Goal: Transaction & Acquisition: Purchase product/service

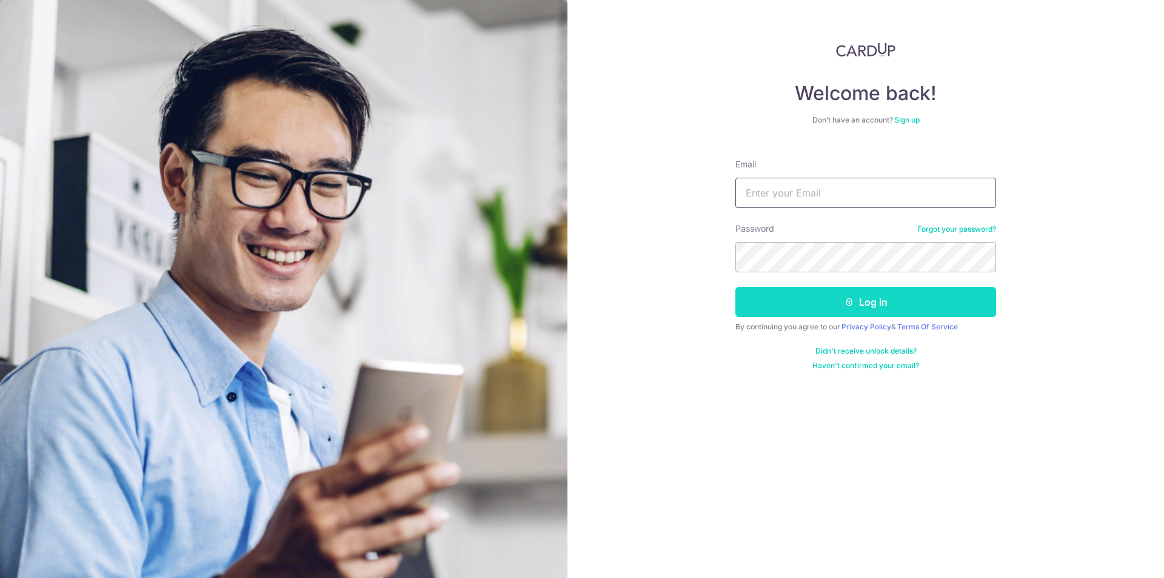
type input "[EMAIL_ADDRESS][DOMAIN_NAME]"
click at [825, 307] on button "Log in" at bounding box center [865, 302] width 261 height 30
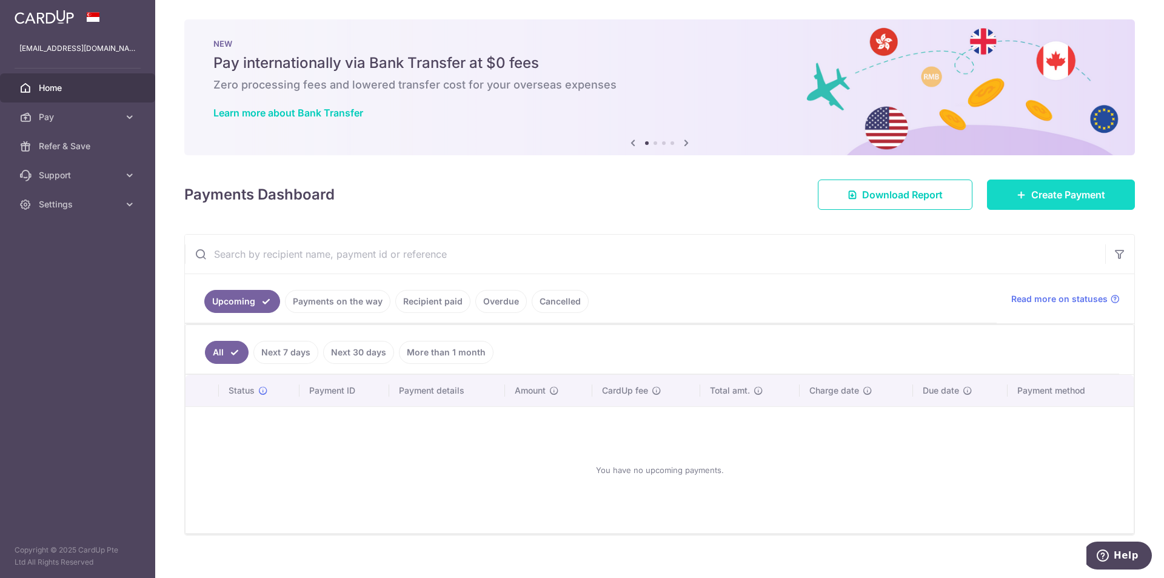
click at [1044, 195] on span "Create Payment" at bounding box center [1068, 194] width 74 height 15
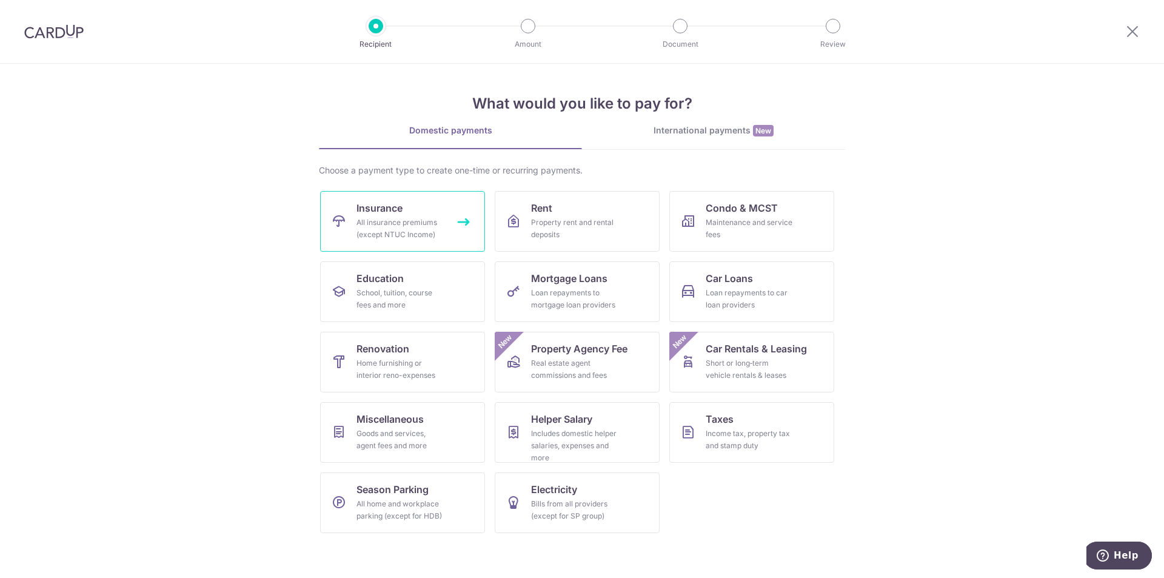
click at [383, 241] on link "Insurance All insurance premiums (except NTUC Income)" at bounding box center [402, 221] width 165 height 61
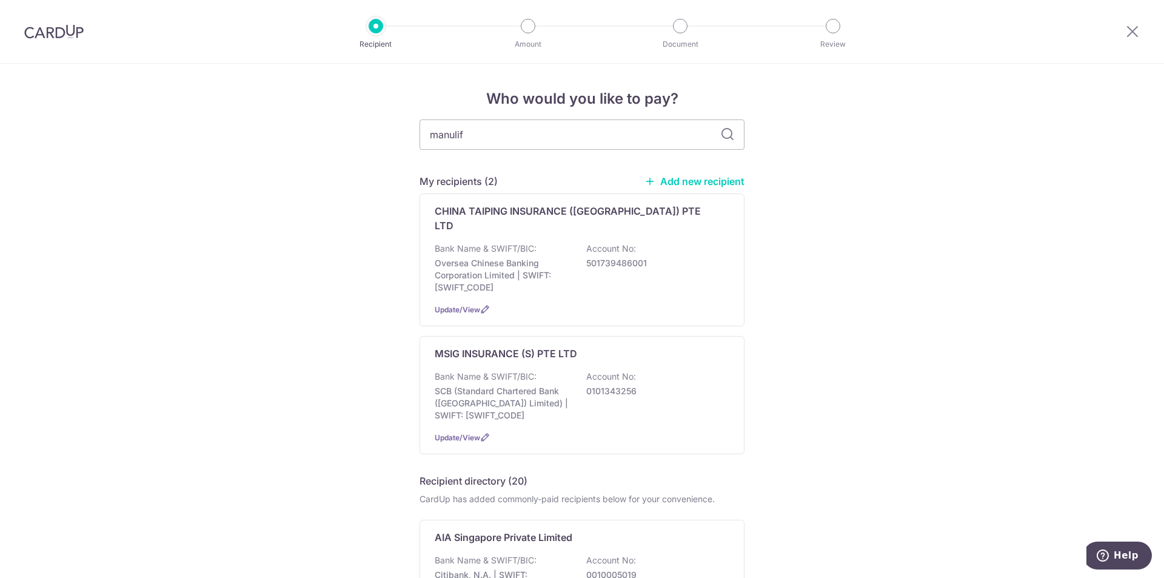
type input "manulife"
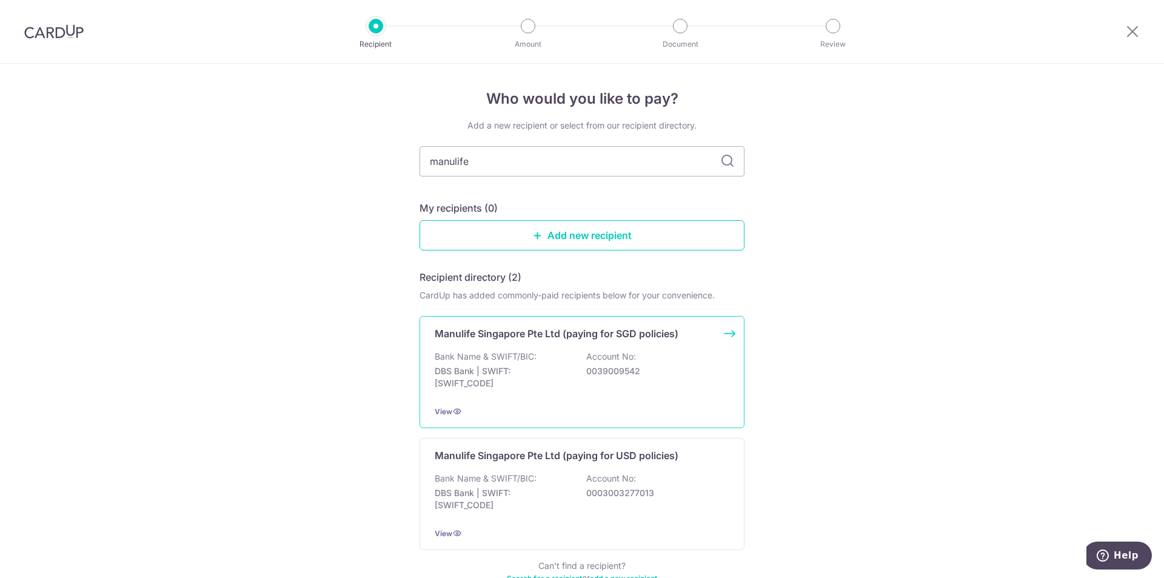
click at [476, 372] on p "DBS Bank | SWIFT: DBSSSGSGXXX" at bounding box center [503, 377] width 136 height 24
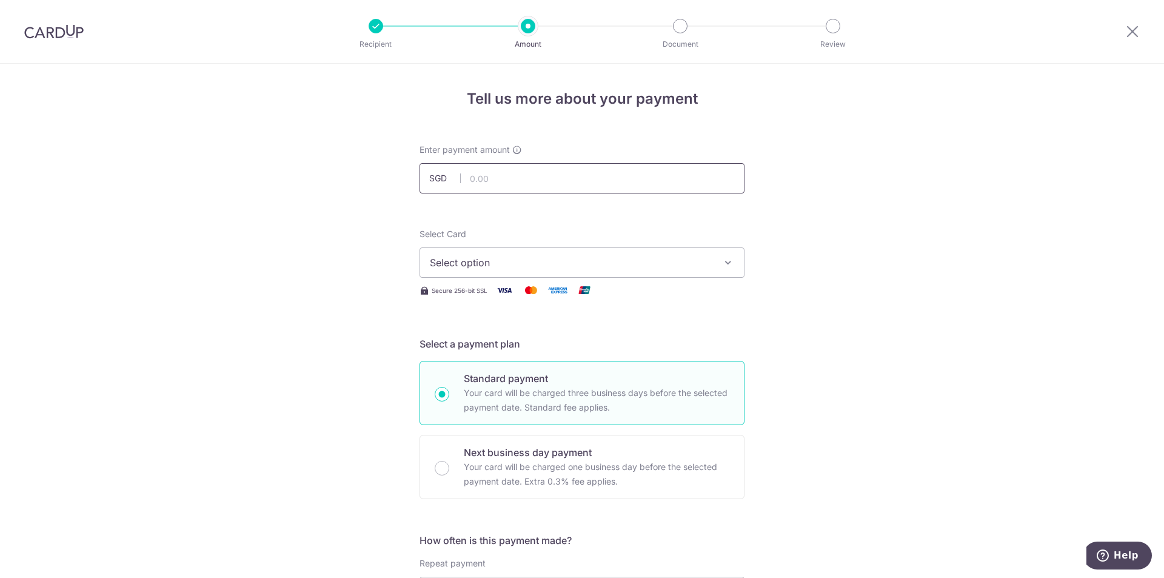
click at [563, 184] on input "text" at bounding box center [581, 178] width 325 height 30
type input "350,000.00"
click at [582, 268] on span "Select option" at bounding box center [571, 262] width 282 height 15
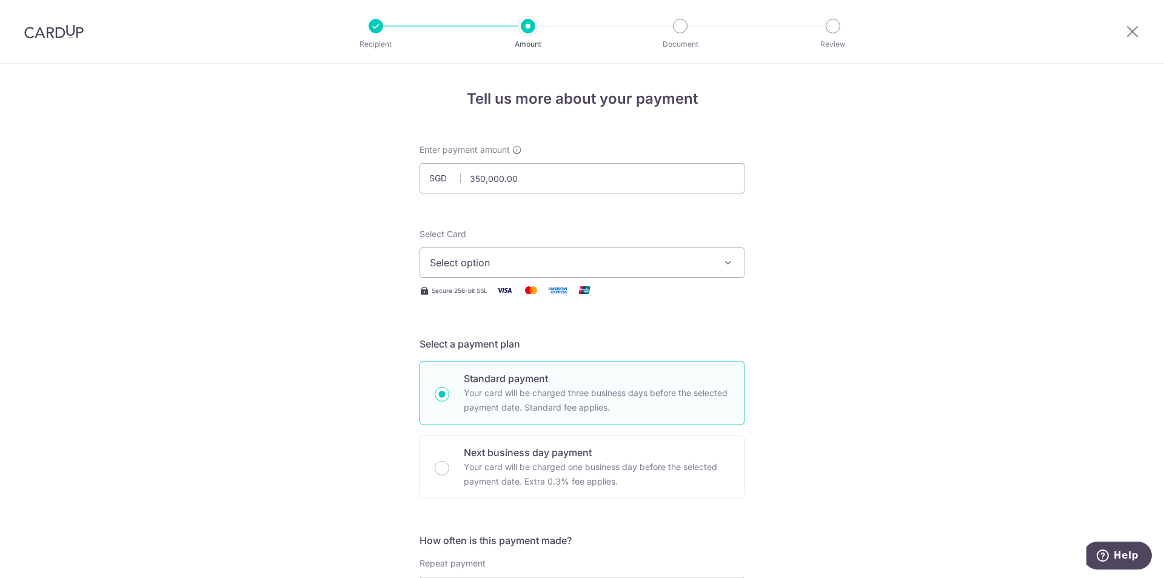
click at [723, 261] on icon "button" at bounding box center [728, 262] width 12 height 12
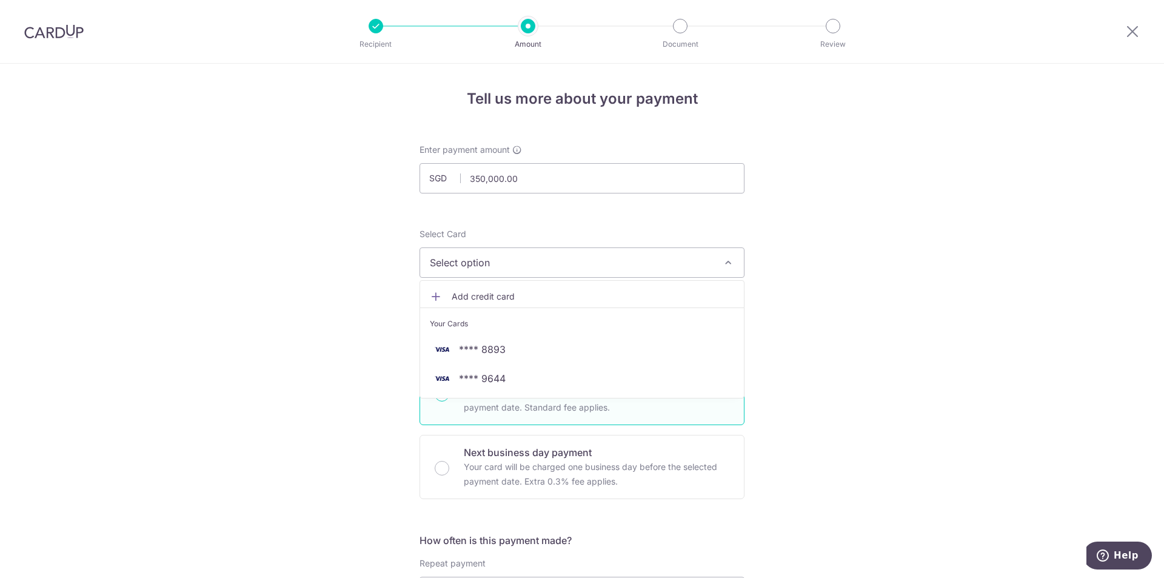
click at [723, 261] on icon "button" at bounding box center [728, 262] width 12 height 12
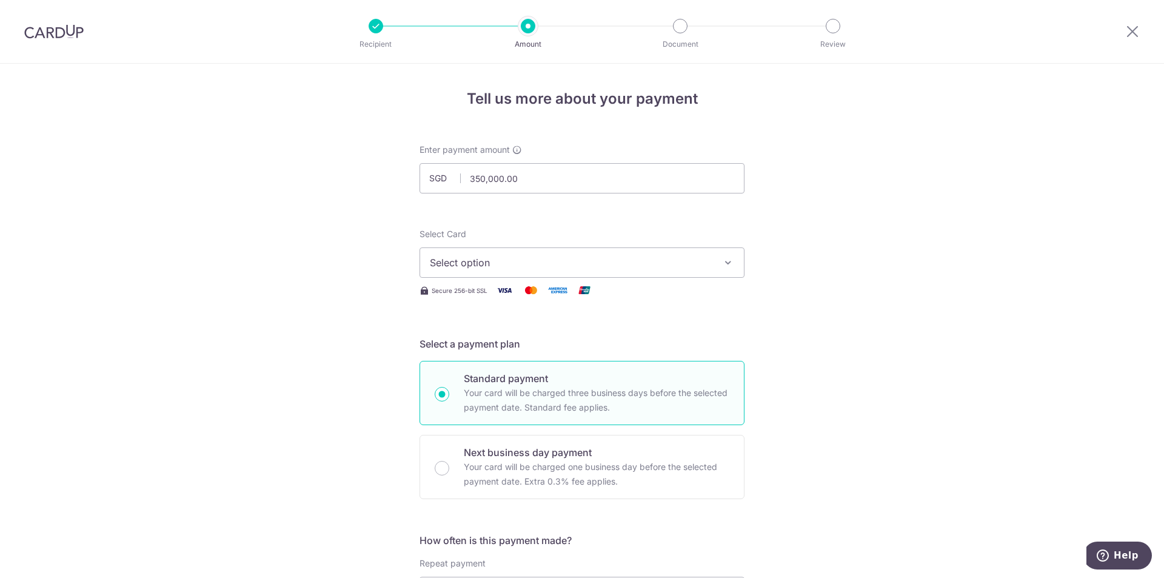
click at [723, 261] on icon "button" at bounding box center [728, 262] width 12 height 12
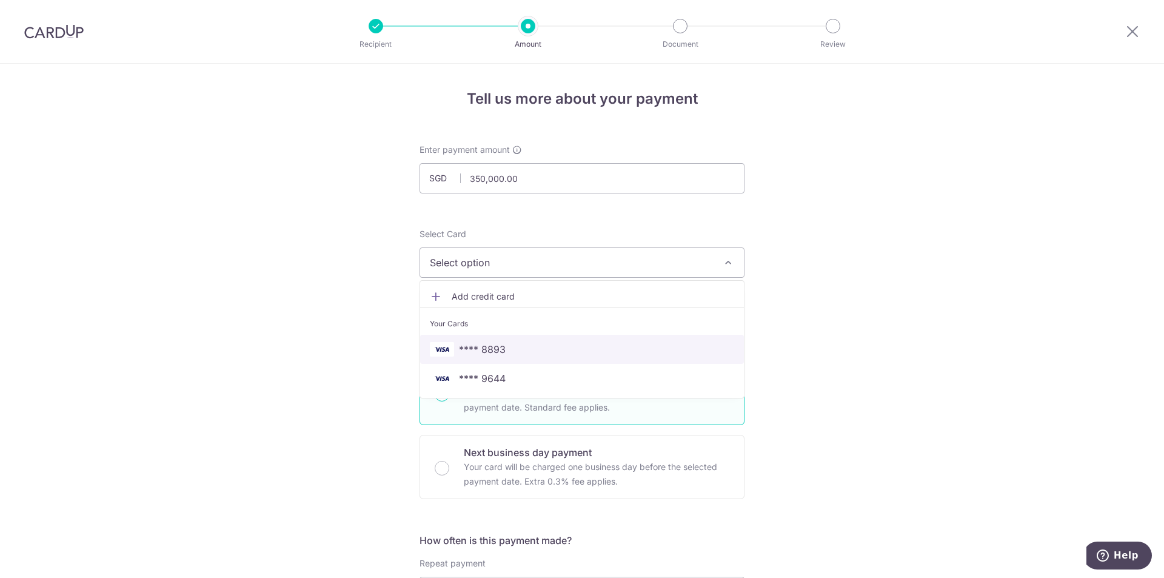
click at [683, 349] on span "**** 8893" at bounding box center [582, 349] width 304 height 15
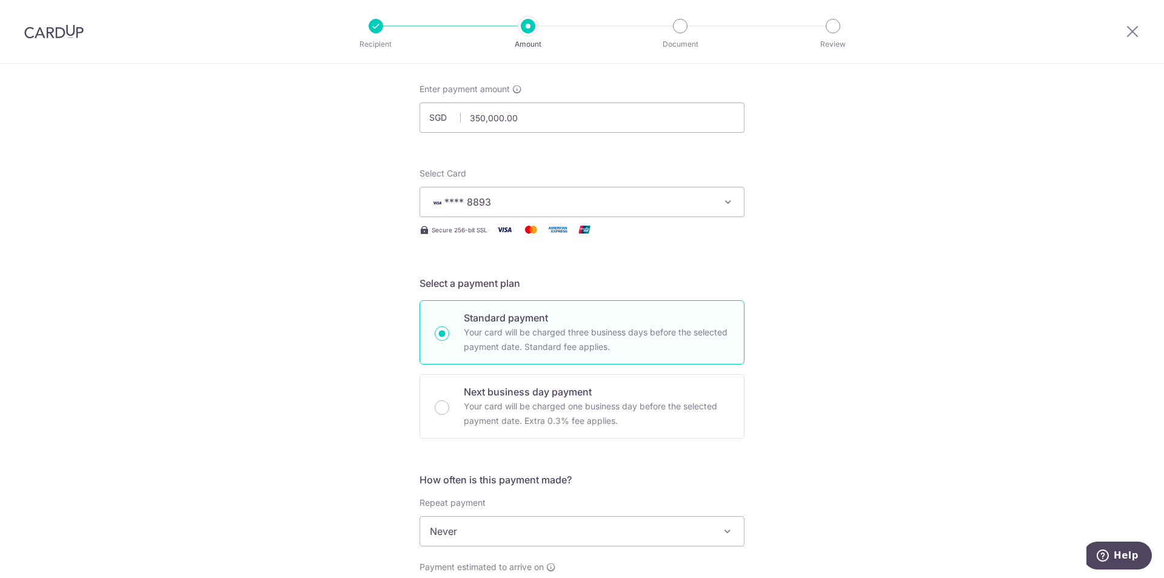
scroll to position [121, 0]
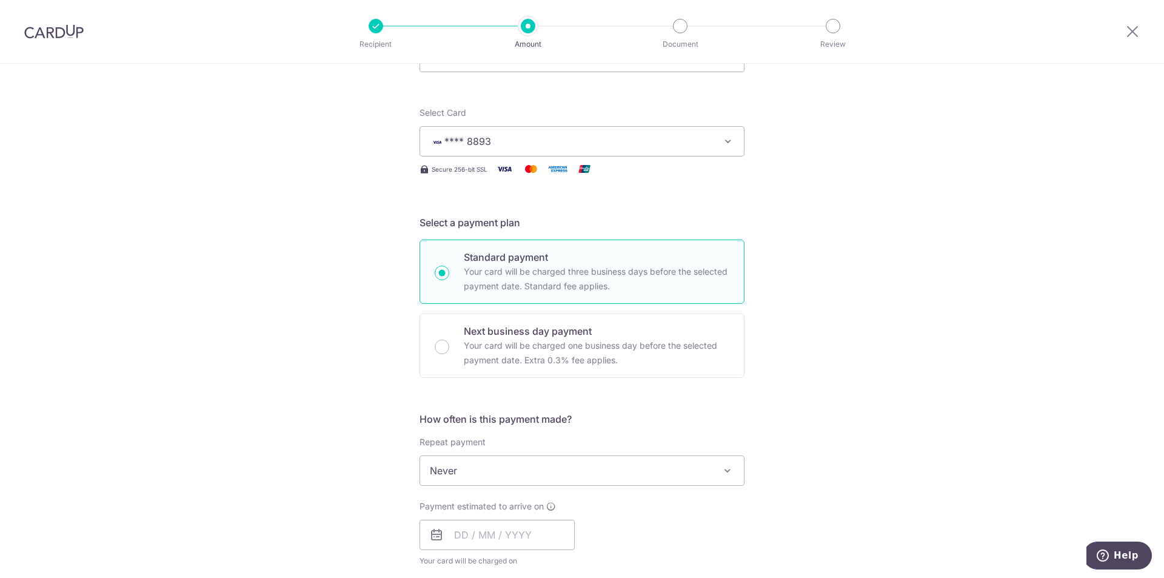
click at [743, 419] on div "Tell us more about your payment Enter payment amount SGD 350,000.00 350000.00 S…" at bounding box center [582, 490] width 1164 height 1097
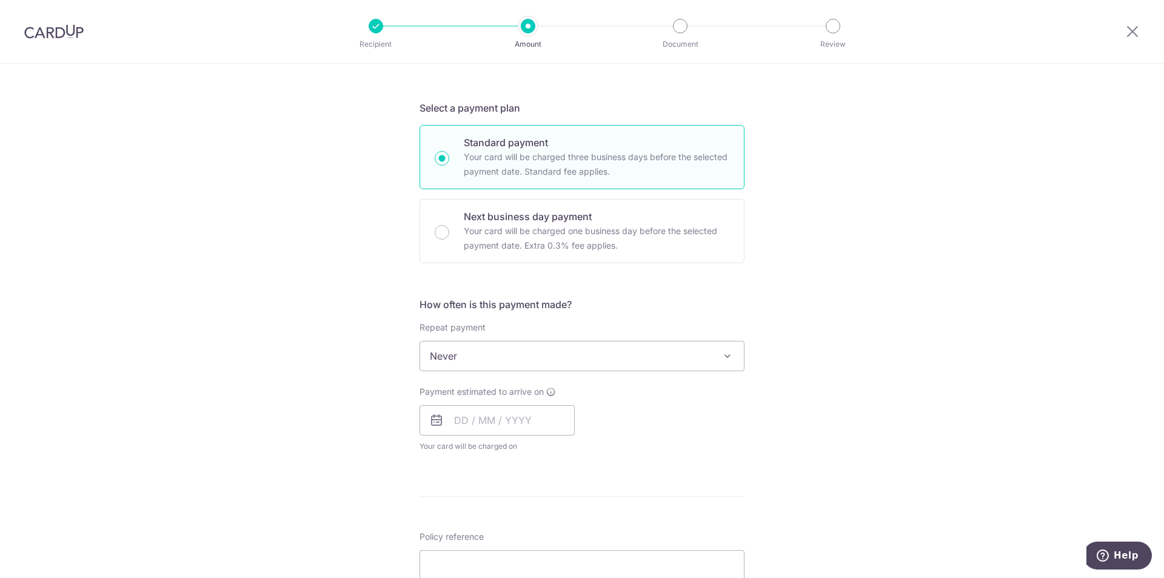
scroll to position [242, 0]
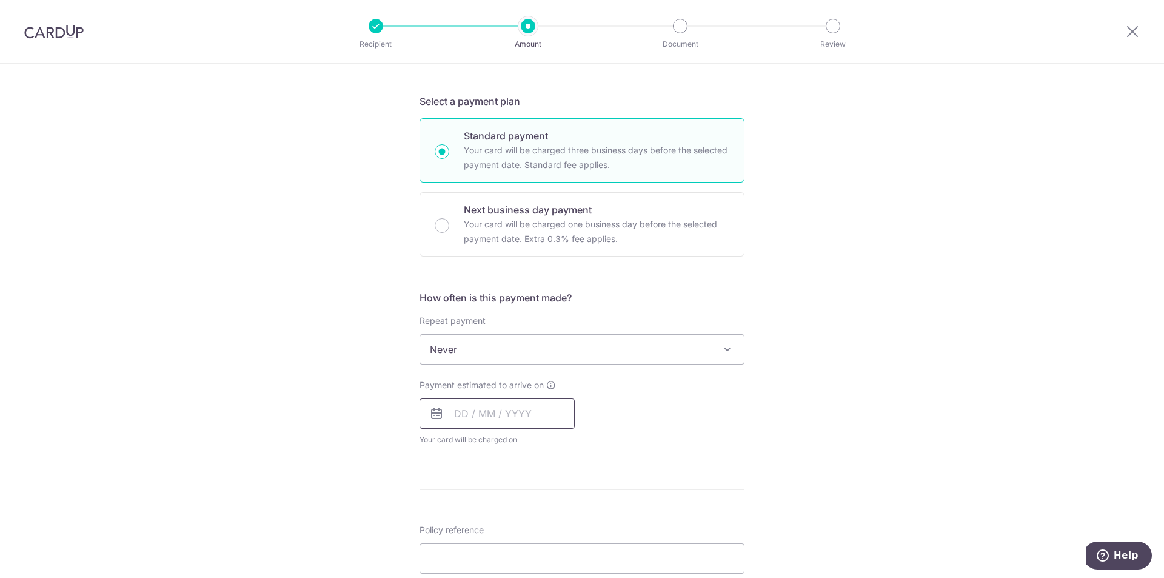
click at [527, 413] on input "text" at bounding box center [496, 413] width 155 height 30
click at [538, 550] on link "18" at bounding box center [541, 547] width 19 height 19
type input "18/09/2025"
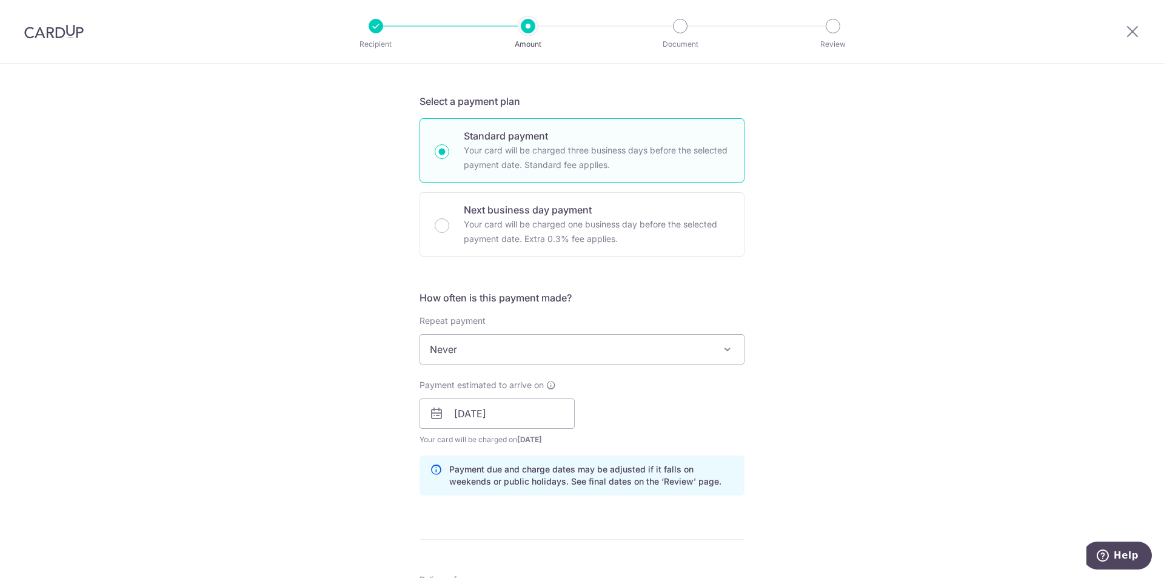
click at [796, 475] on div "Tell us more about your payment Enter payment amount SGD 350,000.00 350000.00 S…" at bounding box center [582, 394] width 1164 height 1146
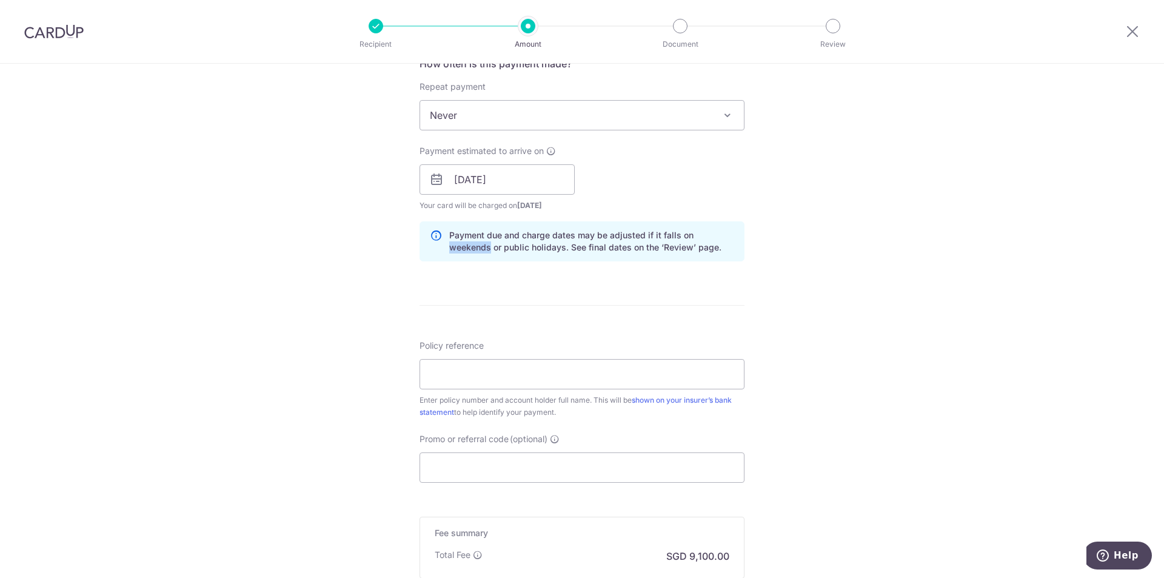
scroll to position [485, 0]
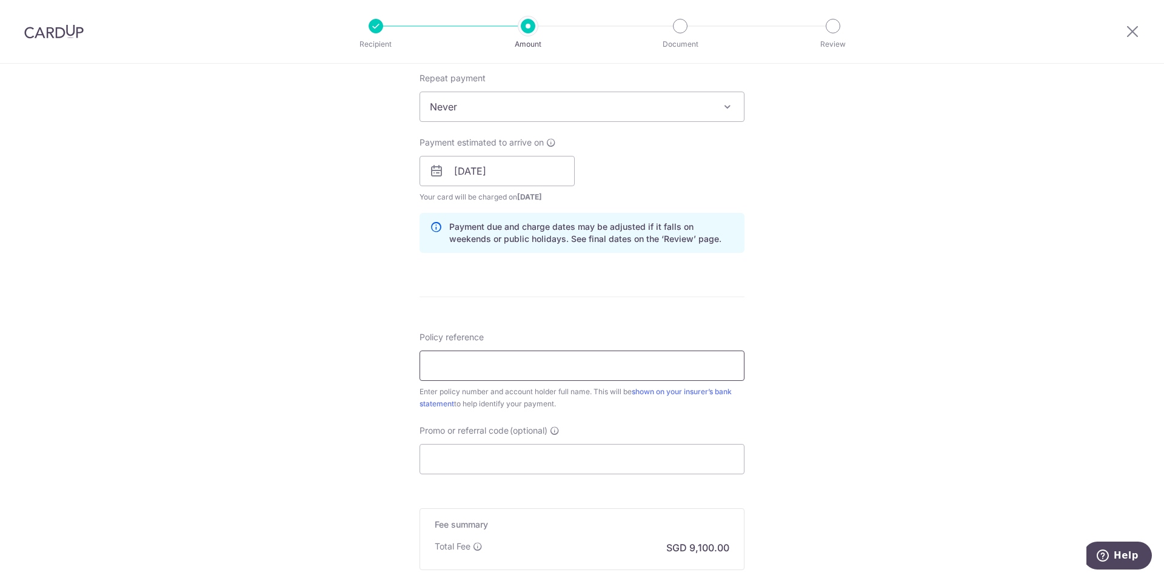
click at [567, 374] on input "Policy reference" at bounding box center [581, 365] width 325 height 30
type input "2450420942 [PERSON_NAME] [PERSON_NAME]"
click at [799, 427] on div "Tell us more about your payment Enter payment amount SGD 350,000.00 350000.00 S…" at bounding box center [582, 152] width 1164 height 1146
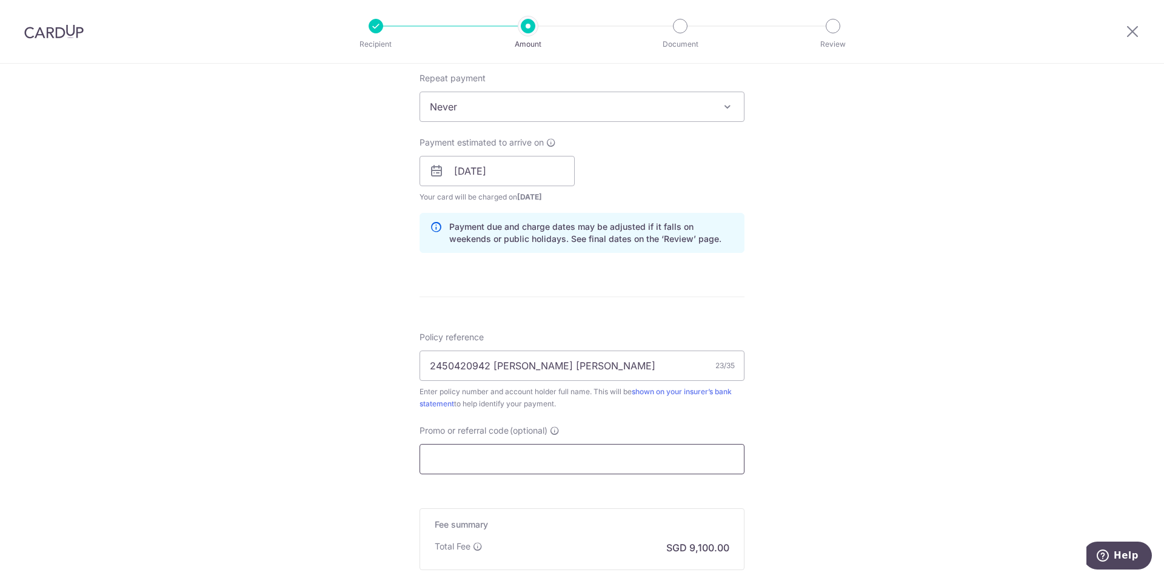
click at [703, 468] on input "Promo or referral code (optional)" at bounding box center [581, 459] width 325 height 30
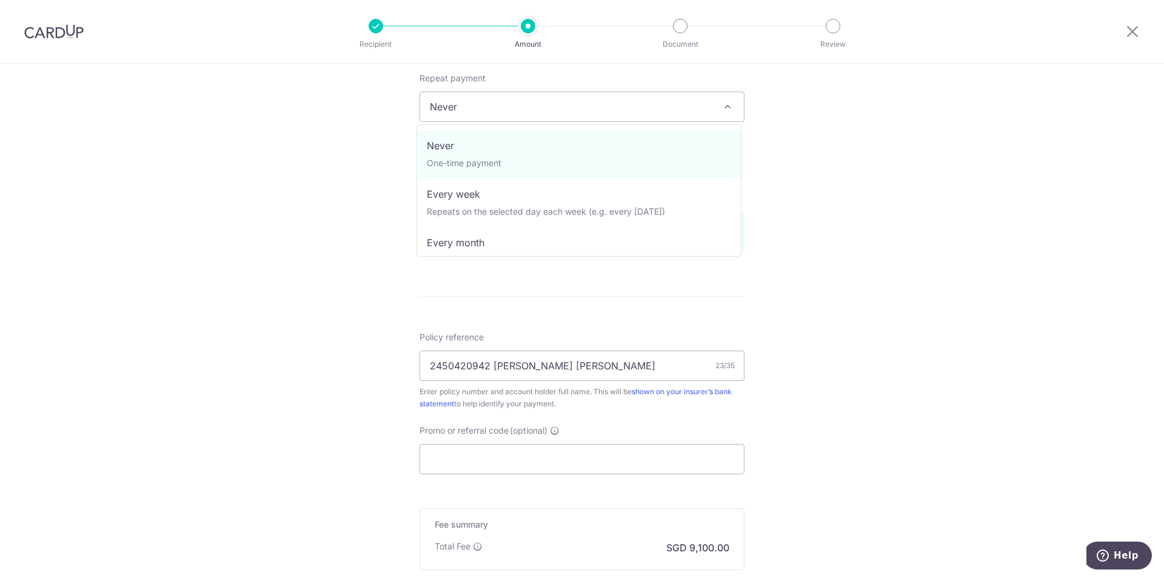
click at [464, 110] on span "Never" at bounding box center [582, 106] width 324 height 29
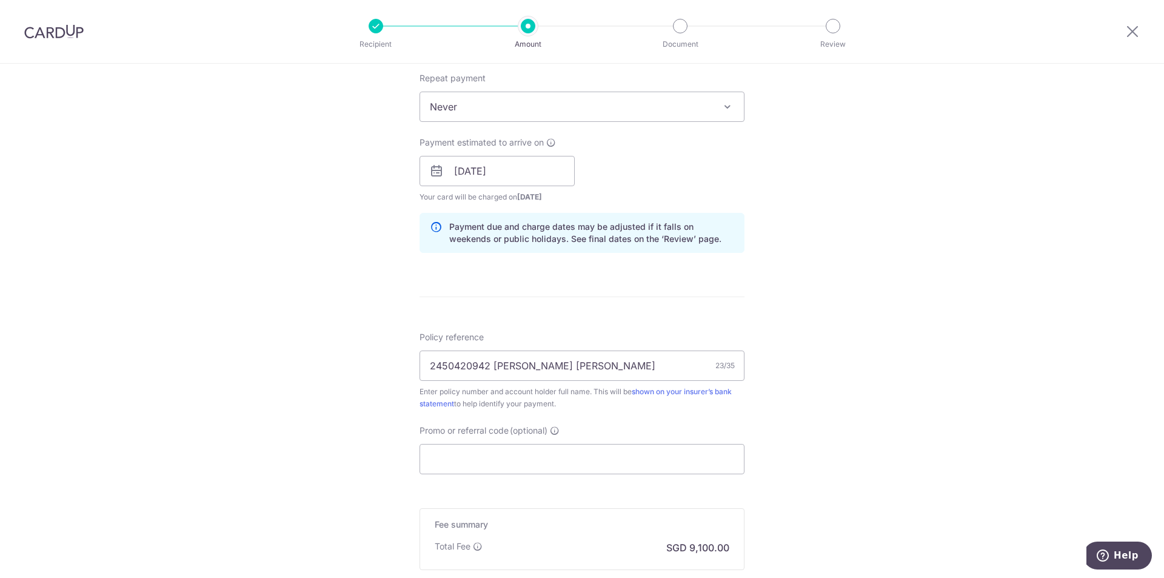
click at [464, 110] on span "Never" at bounding box center [582, 106] width 324 height 29
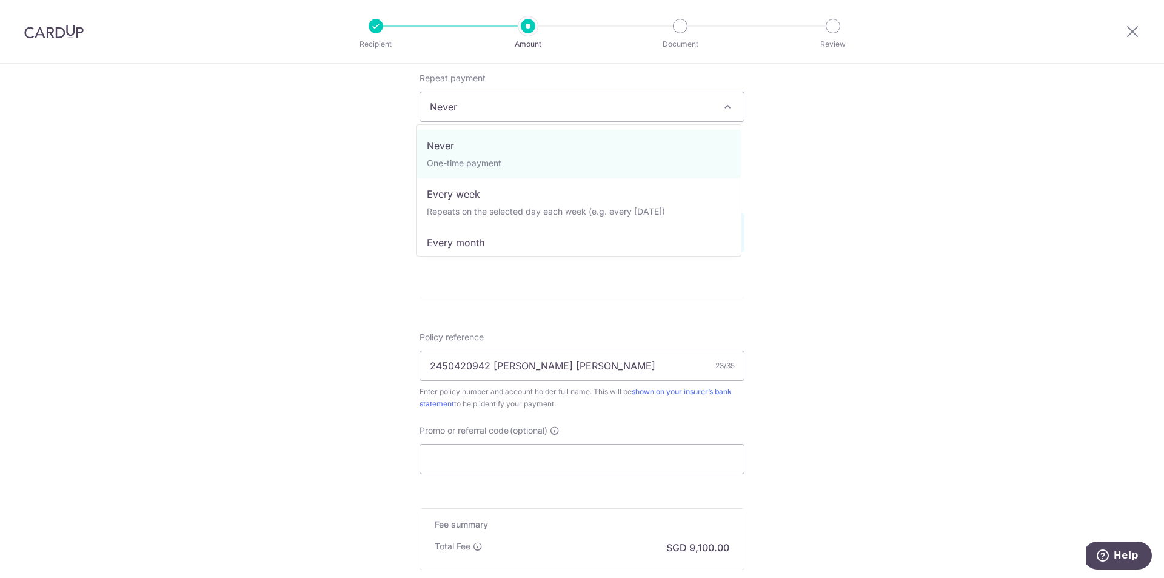
click at [464, 109] on span "Never" at bounding box center [582, 106] width 324 height 29
click at [529, 116] on span "Never" at bounding box center [582, 106] width 324 height 29
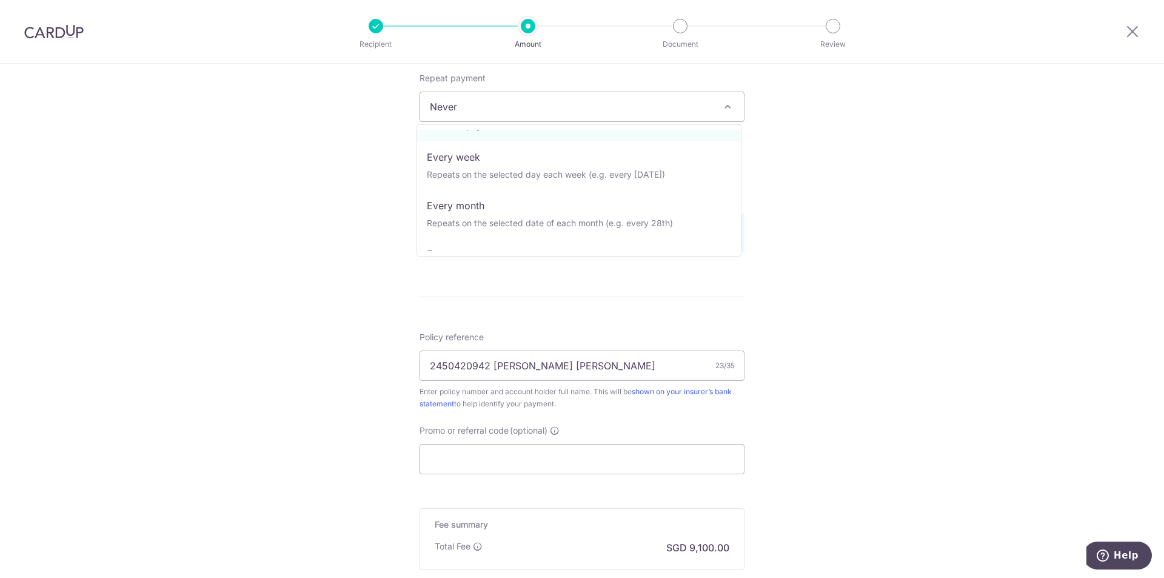
scroll to position [23, 0]
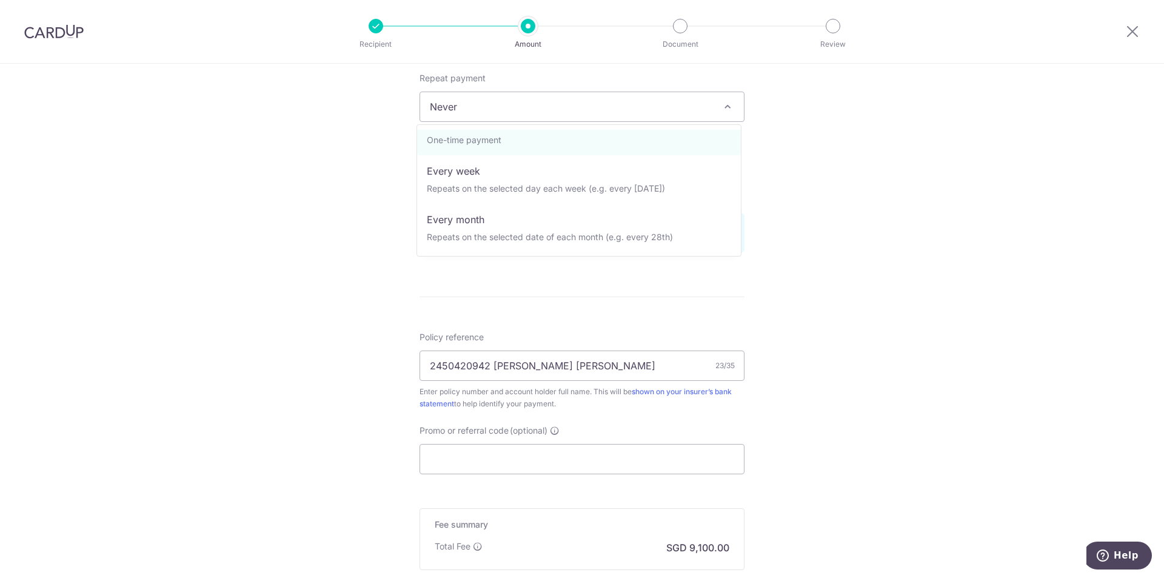
click at [810, 202] on div "Tell us more about your payment Enter payment amount SGD 350,000.00 350000.00 S…" at bounding box center [582, 152] width 1164 height 1146
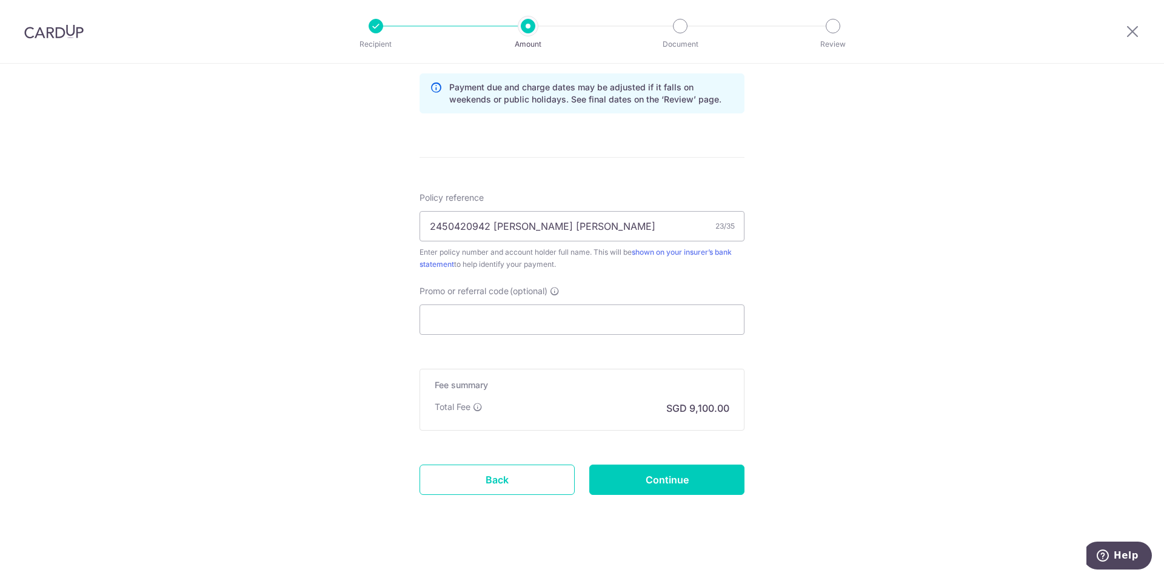
scroll to position [632, 0]
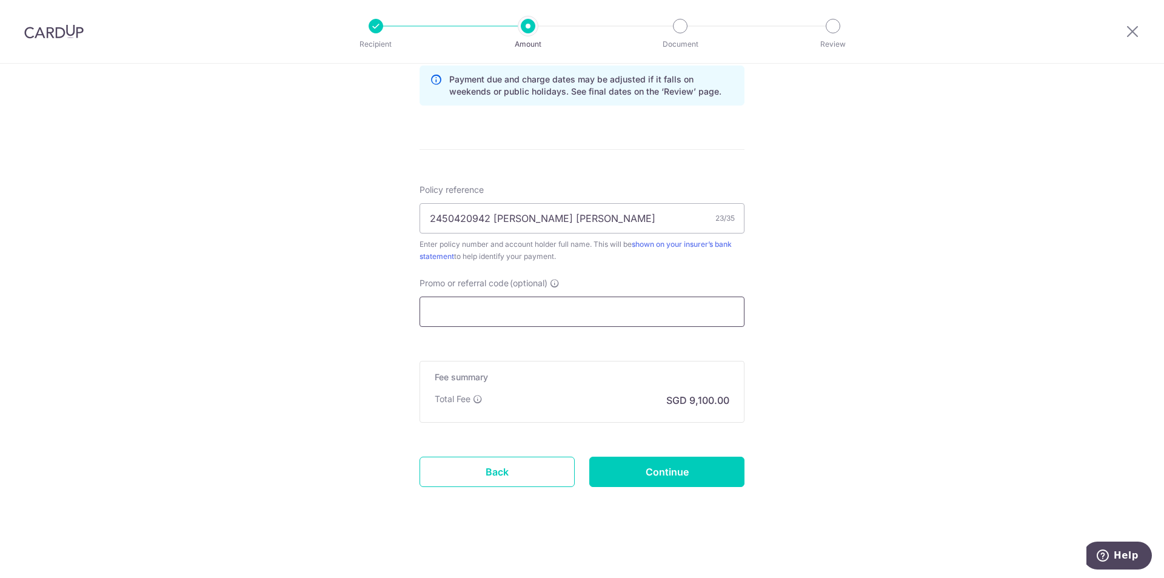
click at [604, 310] on input "Promo or referral code (optional)" at bounding box center [581, 311] width 325 height 30
paste input "OFF225"
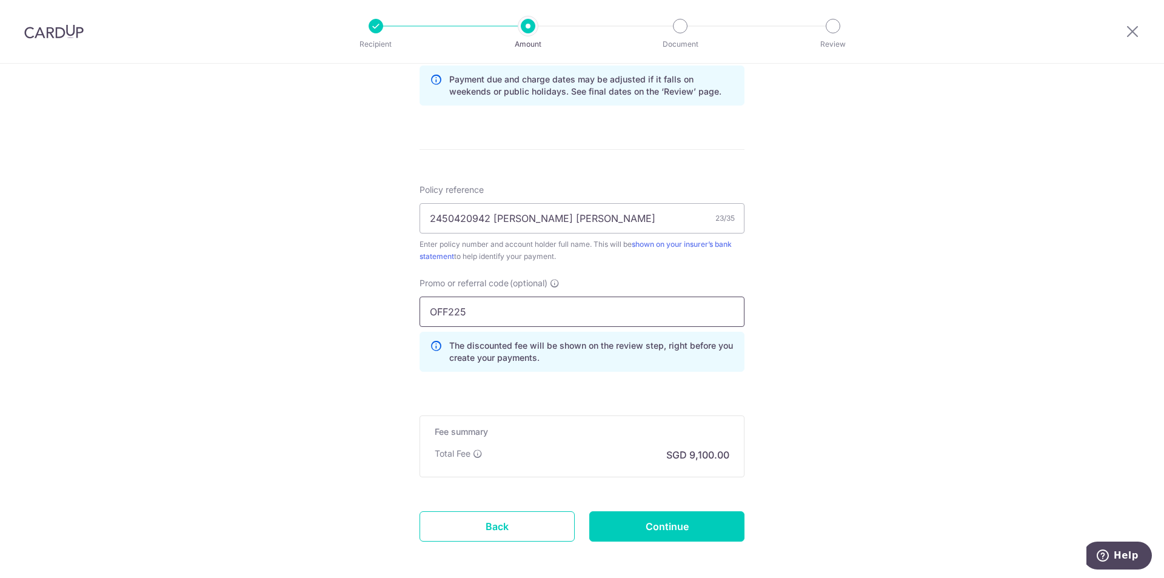
type input "OFF225"
click at [835, 382] on div "Tell us more about your payment Enter payment amount SGD 350,000.00 350000.00 S…" at bounding box center [582, 31] width 1164 height 1201
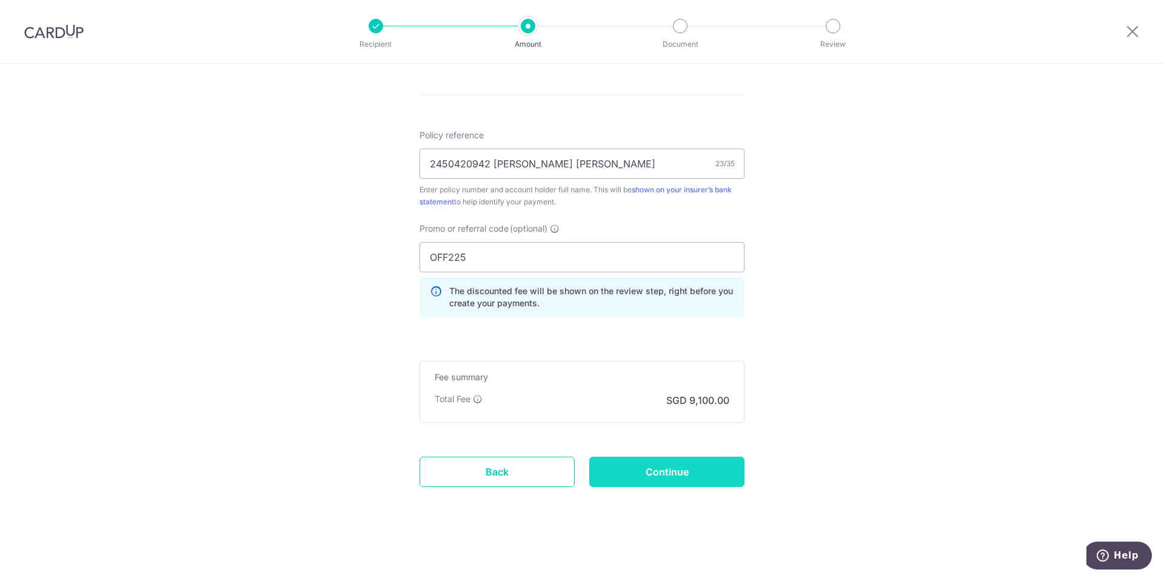
click at [650, 478] on input "Continue" at bounding box center [666, 471] width 155 height 30
type input "Create Schedule"
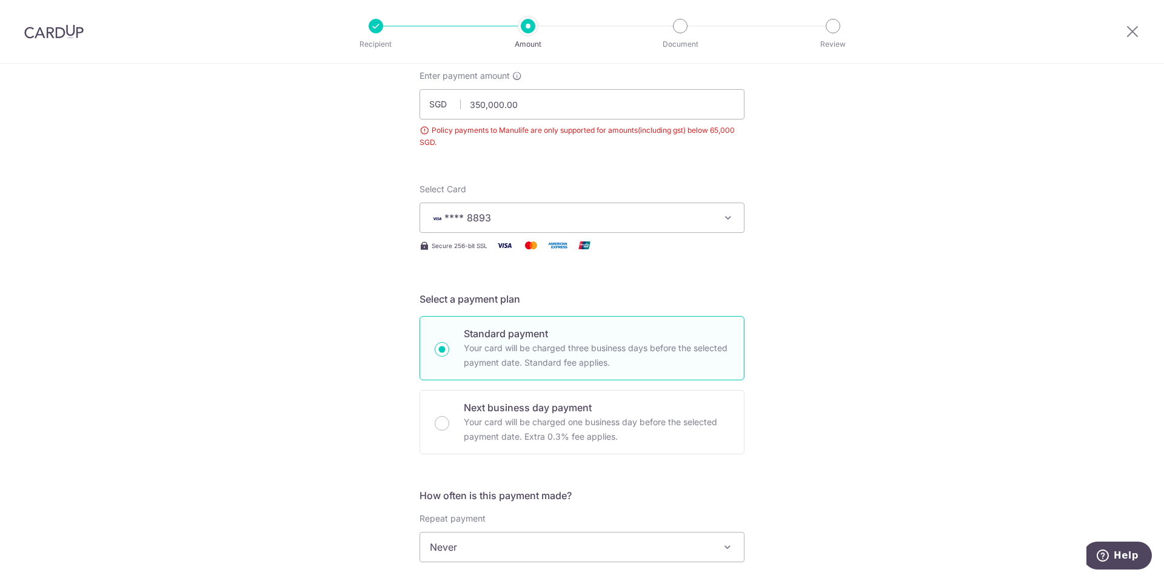
scroll to position [13, 0]
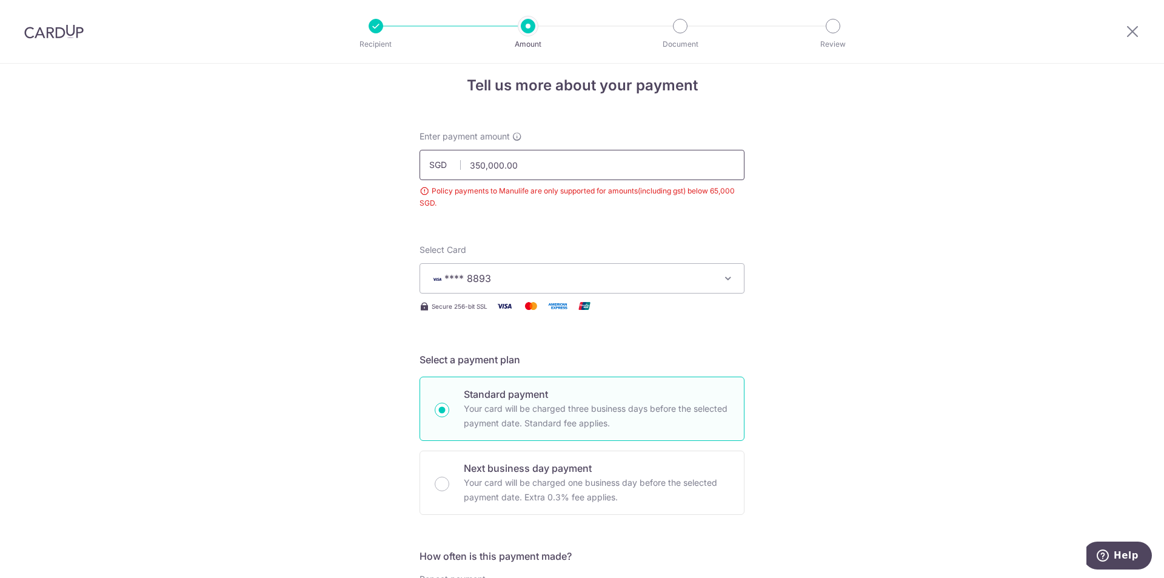
drag, startPoint x: 481, startPoint y: 164, endPoint x: 438, endPoint y: 165, distance: 43.1
click at [438, 165] on div "SGD 350,000.00 350000.00" at bounding box center [581, 165] width 325 height 30
click at [438, 165] on span "SGD" at bounding box center [445, 165] width 32 height 12
click at [469, 165] on input "350,000.00" at bounding box center [581, 165] width 325 height 30
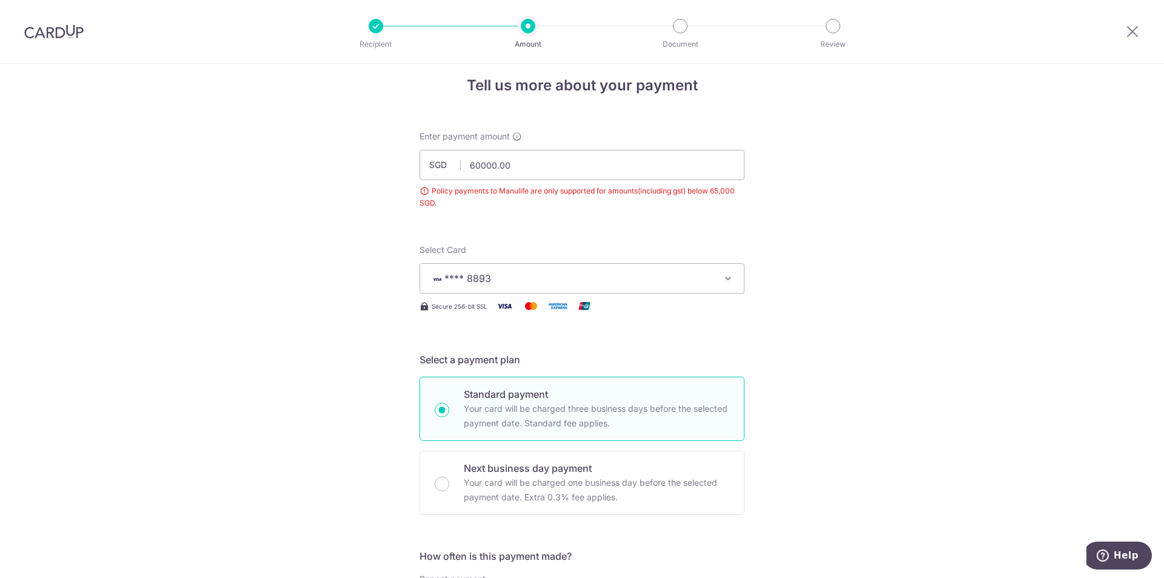
type input "60,000.00"
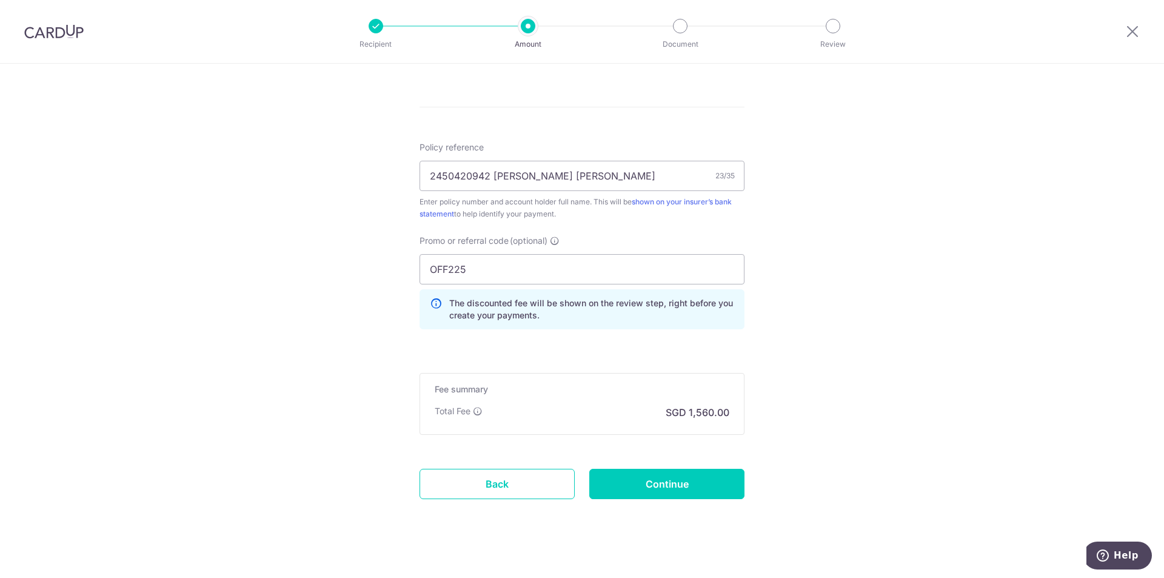
scroll to position [716, 0]
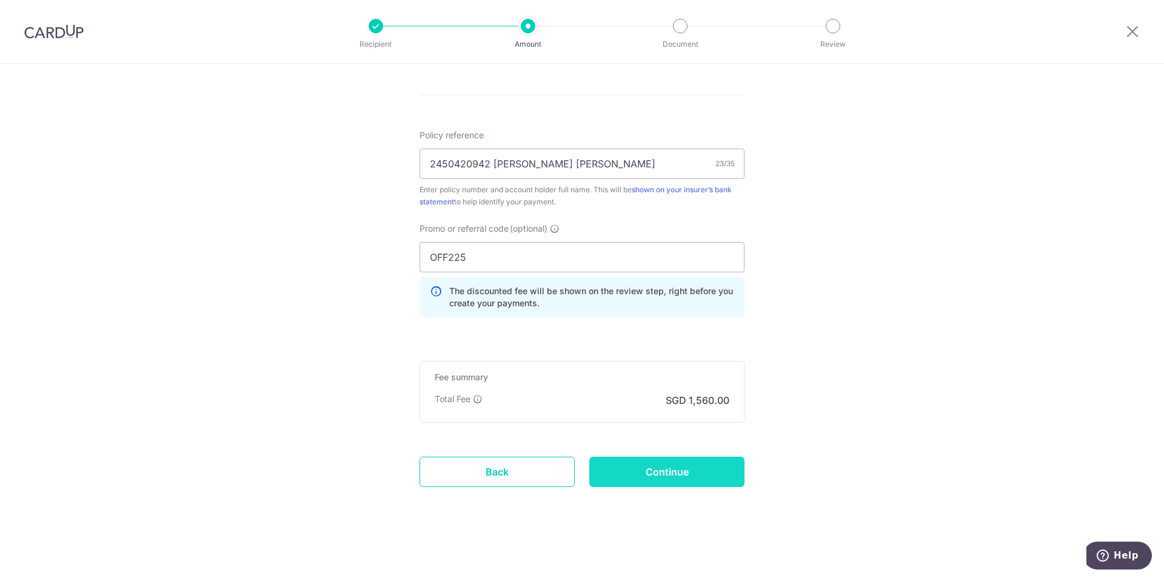
click at [686, 470] on input "Continue" at bounding box center [666, 471] width 155 height 30
type input "Create Schedule"
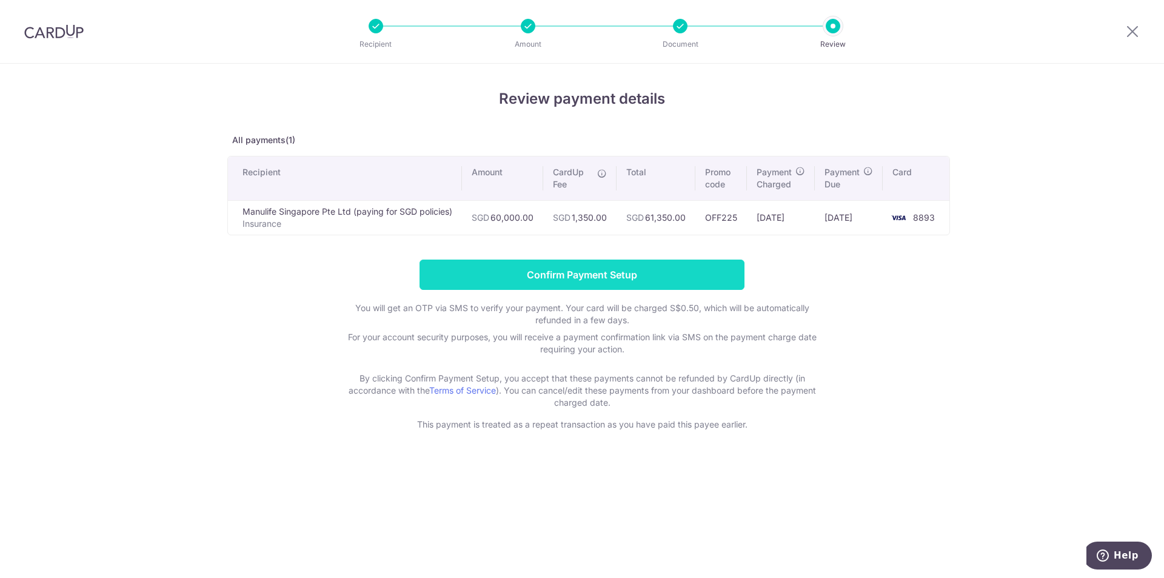
click at [568, 275] on input "Confirm Payment Setup" at bounding box center [581, 274] width 325 height 30
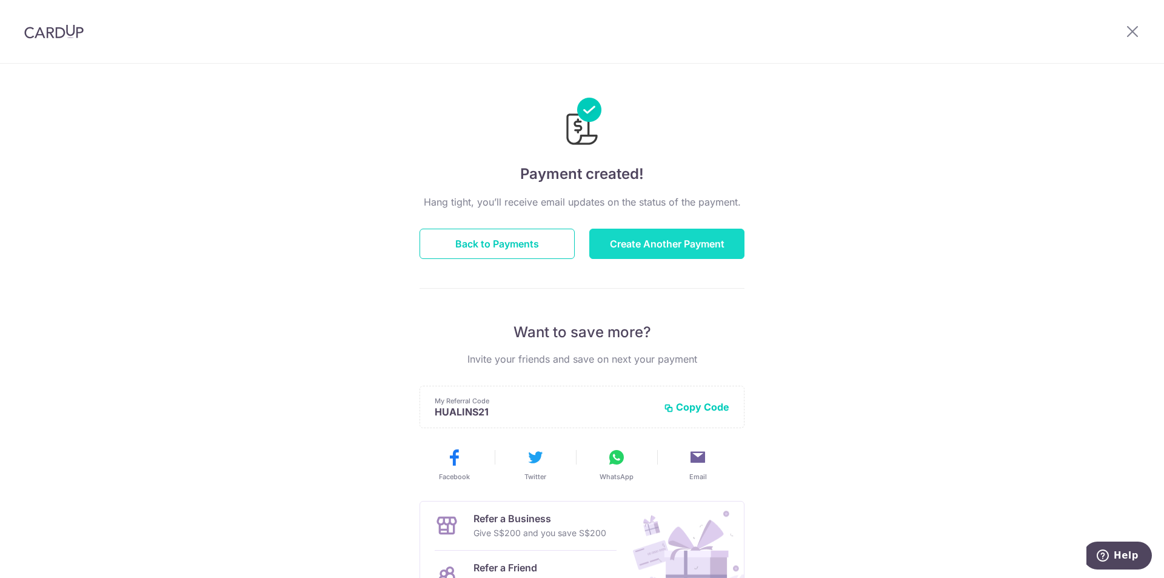
click at [675, 238] on button "Create Another Payment" at bounding box center [666, 244] width 155 height 30
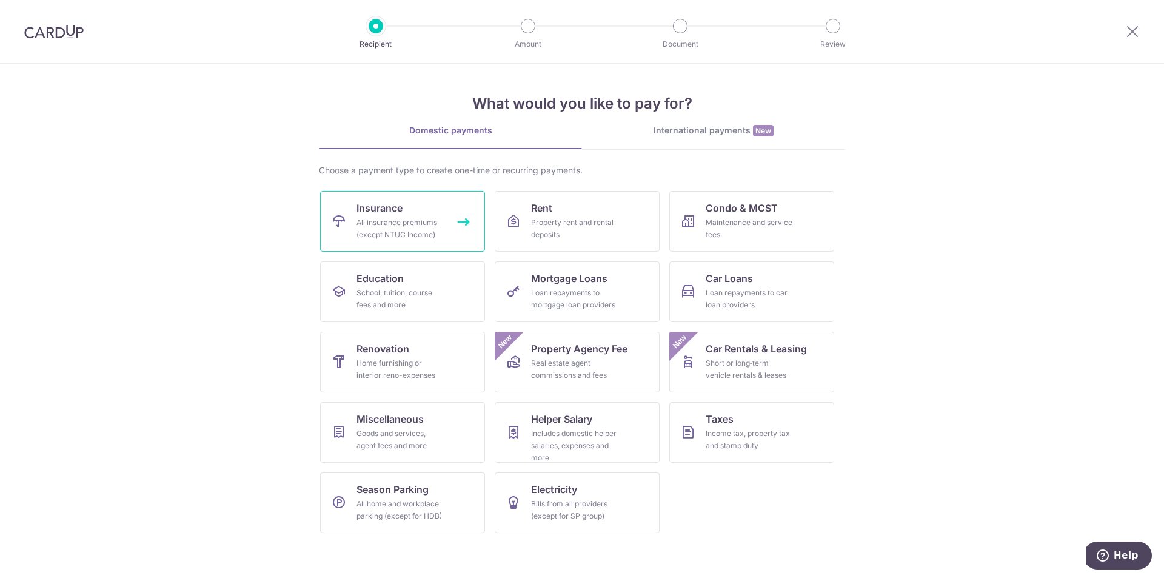
click at [402, 233] on div "All insurance premiums (except NTUC Income)" at bounding box center [399, 228] width 87 height 24
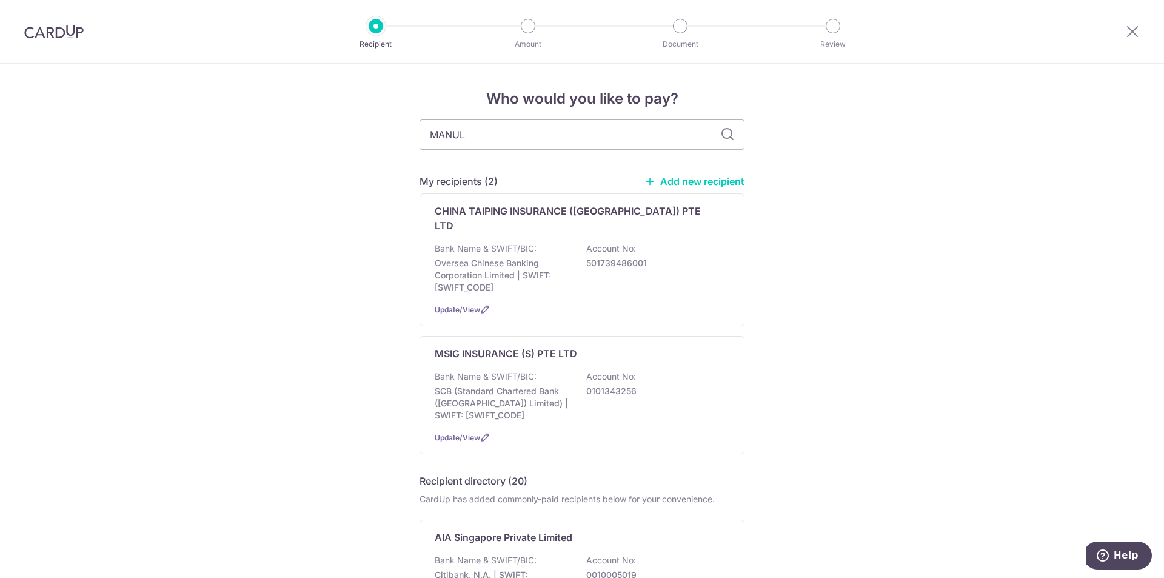
type input "MANULI"
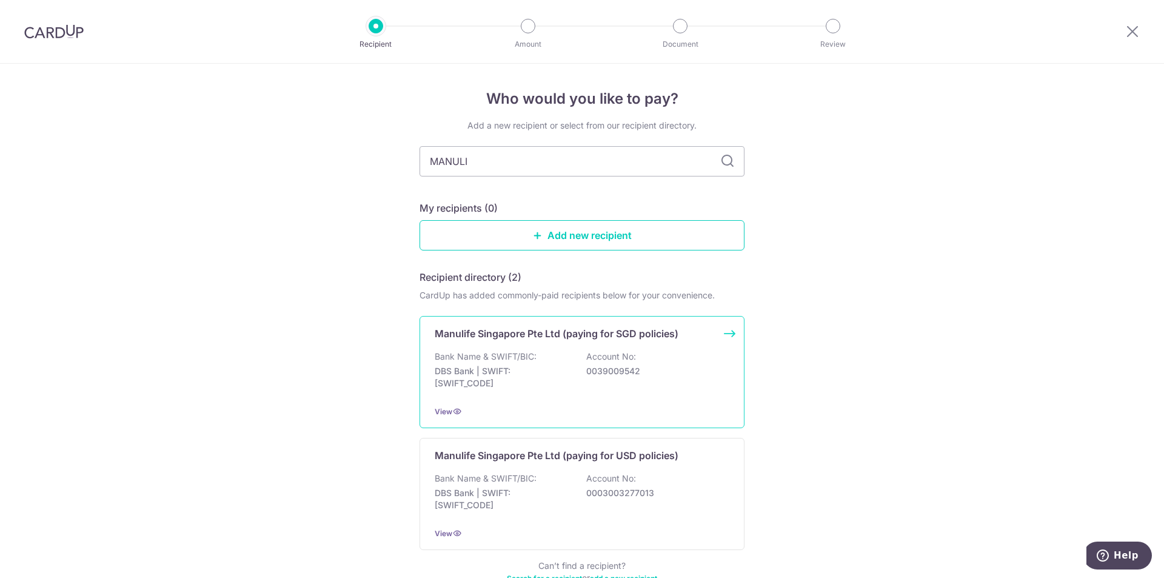
click at [576, 364] on div "Bank Name & SWIFT/BIC: DBS Bank | SWIFT: DBSSSGSGXXX Account No: 0039009542" at bounding box center [582, 372] width 295 height 45
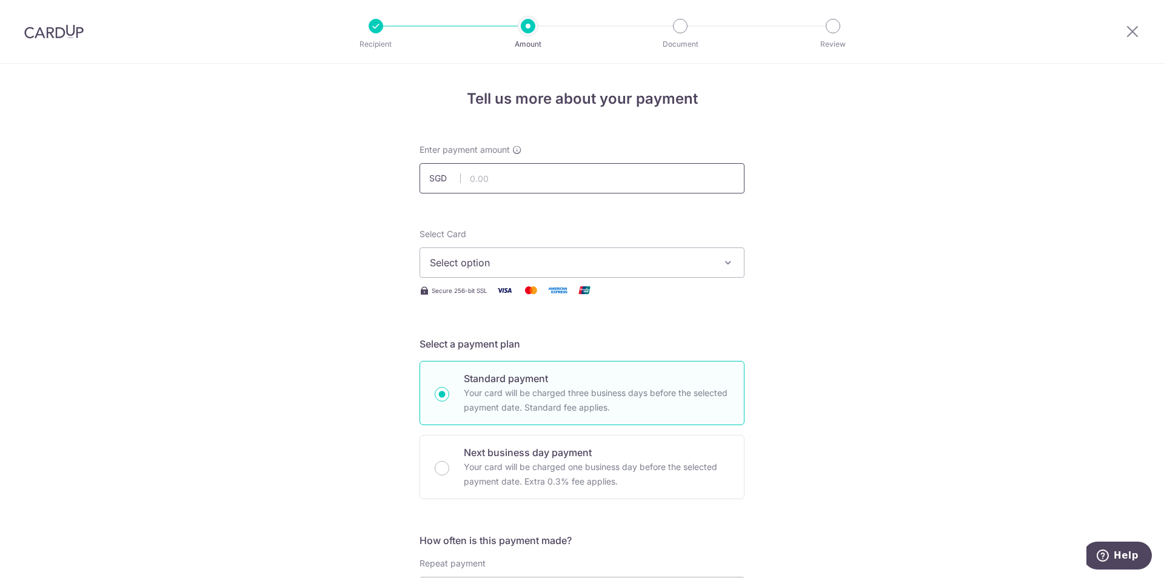
click at [502, 184] on input "text" at bounding box center [581, 178] width 325 height 30
type input "60,000.00"
click at [663, 270] on button "Select option" at bounding box center [581, 262] width 325 height 30
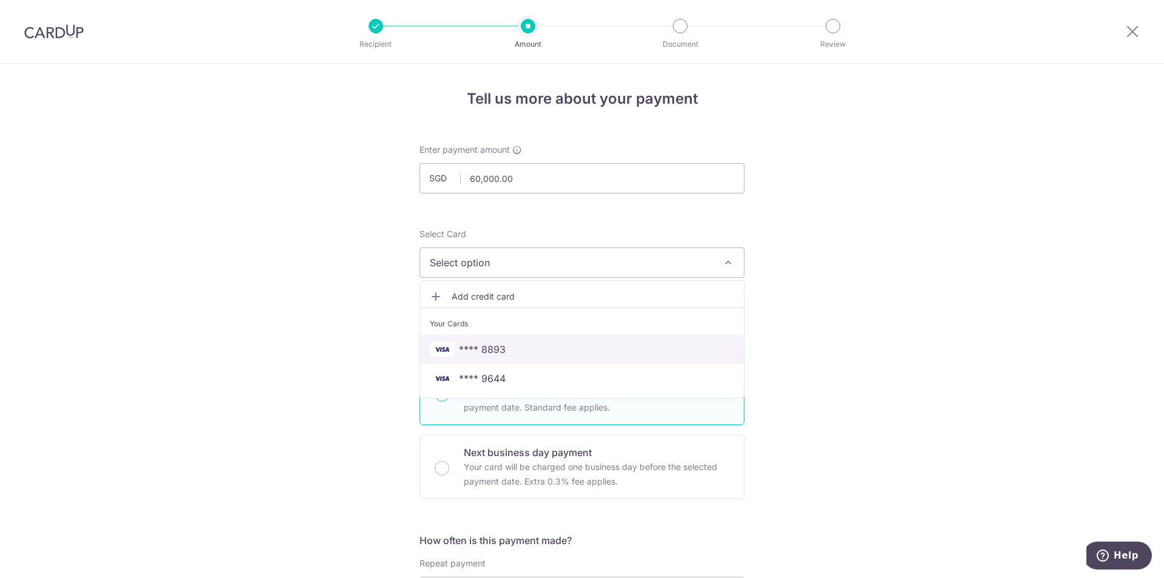
click at [617, 361] on link "**** 8893" at bounding box center [582, 349] width 324 height 29
click at [617, 361] on div "Standard payment Your card will be charged three business days before the selec…" at bounding box center [581, 393] width 325 height 64
radio input "true"
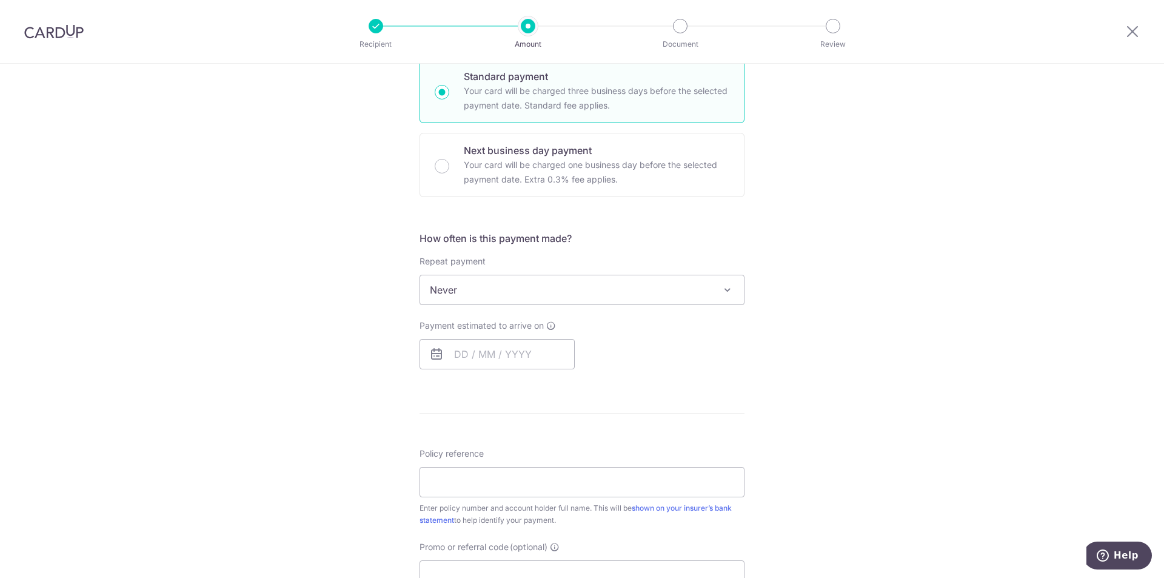
scroll to position [303, 0]
click at [549, 354] on input "text" at bounding box center [496, 353] width 155 height 30
click at [539, 486] on link "18" at bounding box center [541, 487] width 19 height 19
type input "[DATE]"
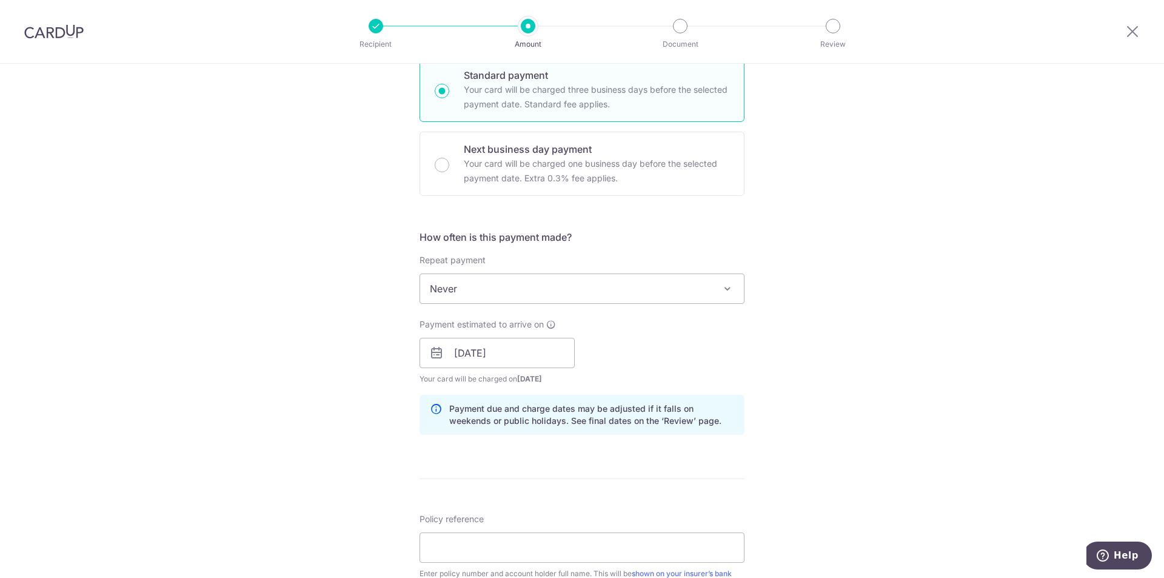
click at [793, 430] on div "Tell us more about your payment Enter payment amount SGD 60,000.00 60000.00 Sel…" at bounding box center [582, 334] width 1164 height 1146
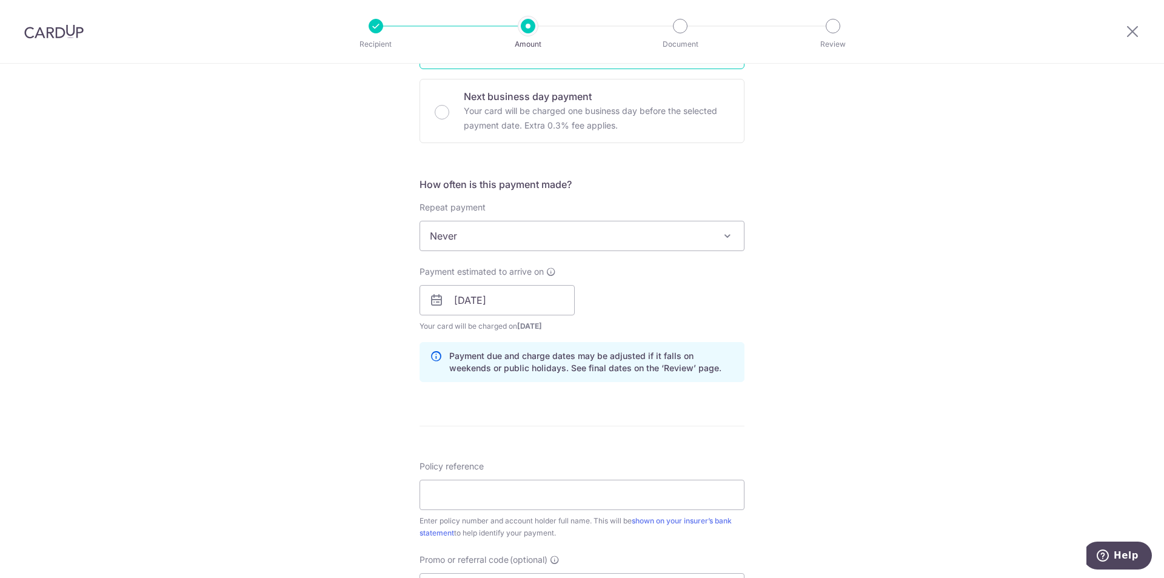
scroll to position [424, 0]
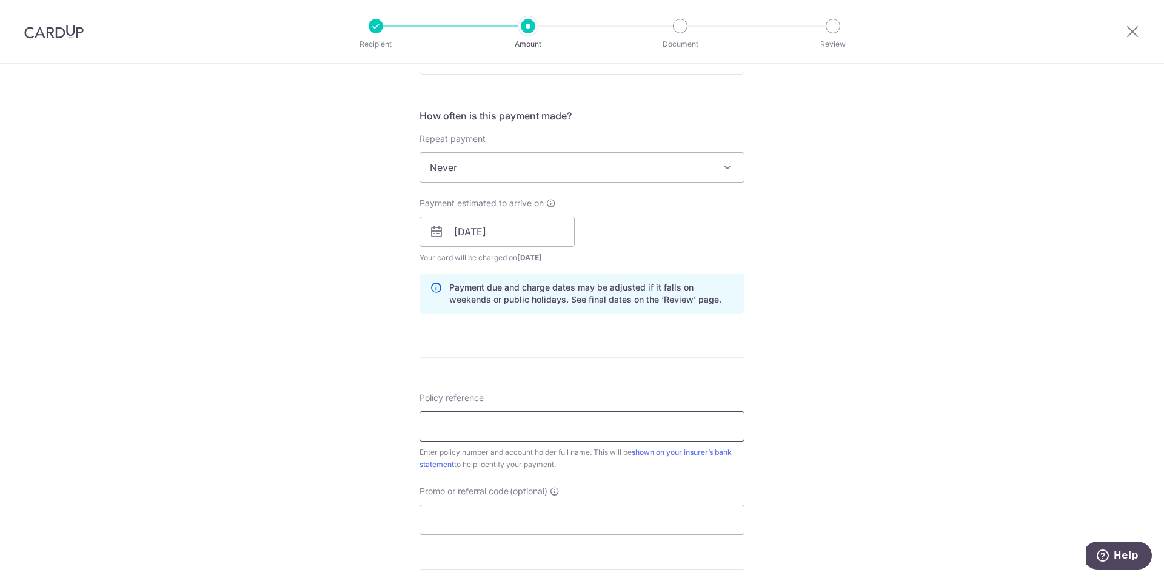
click at [698, 435] on input "Policy reference" at bounding box center [581, 426] width 325 height 30
type input "2450420942 SIOW HUA LIN"
click at [850, 433] on div "Tell us more about your payment Enter payment amount SGD 60,000.00 60000.00 Sel…" at bounding box center [582, 212] width 1164 height 1146
drag, startPoint x: 487, startPoint y: 424, endPoint x: 425, endPoint y: 431, distance: 62.3
click at [425, 431] on input "2450420942 SIOW HUA LIN" at bounding box center [581, 426] width 325 height 30
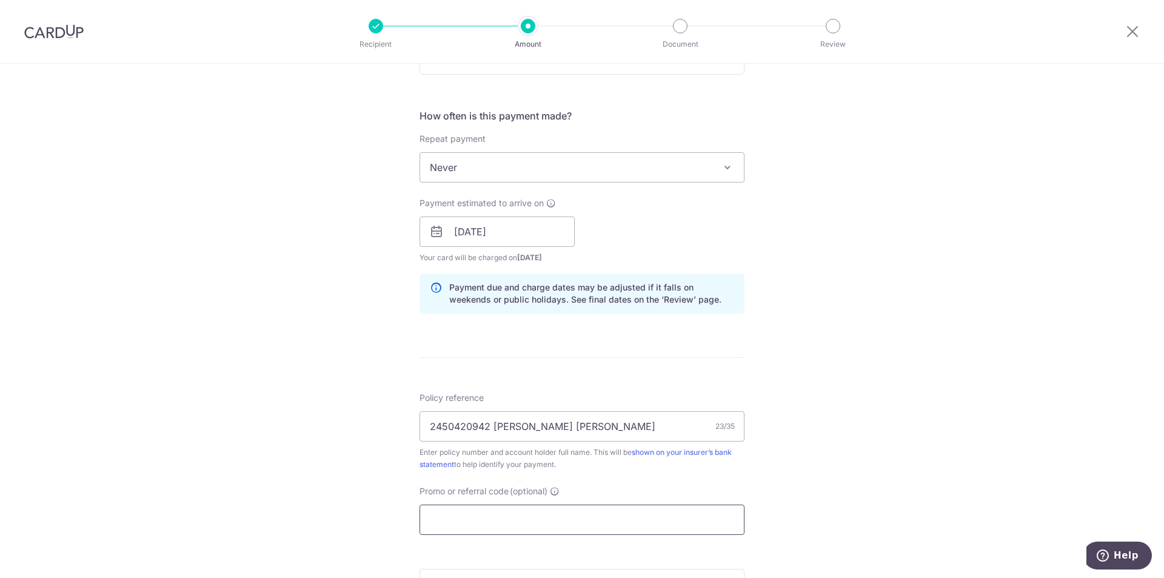
click at [440, 522] on input "Promo or referral code (optional)" at bounding box center [581, 519] width 325 height 30
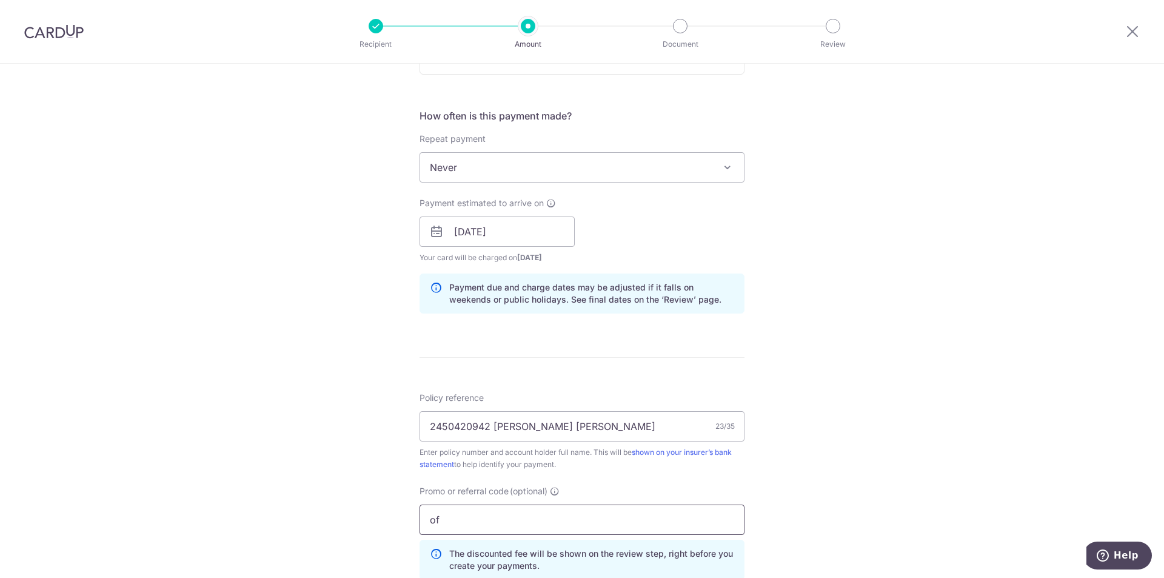
type input "o"
drag, startPoint x: 479, startPoint y: 523, endPoint x: 412, endPoint y: 526, distance: 67.9
click at [412, 526] on div "Promo or referral code (optional) o The discounted fee will be shown on the rev…" at bounding box center [581, 537] width 339 height 104
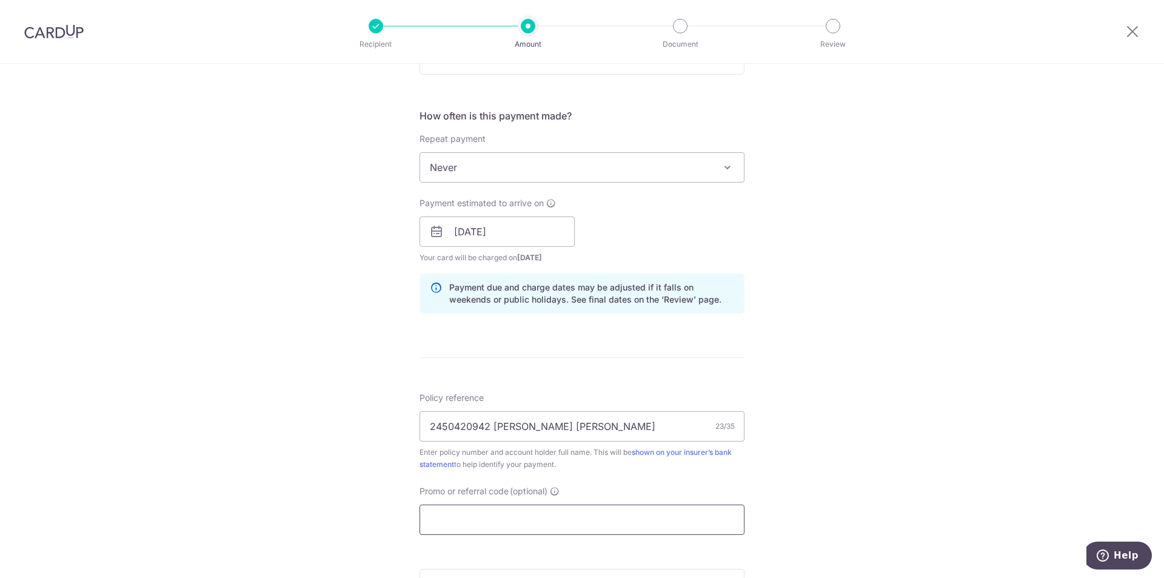
paste input "OFF225"
type input "OFF225"
click at [470, 379] on form "Enter payment amount SGD 60,000.00 60000.00 Select Card **** 8893 Add credit ca…" at bounding box center [581, 223] width 325 height 1009
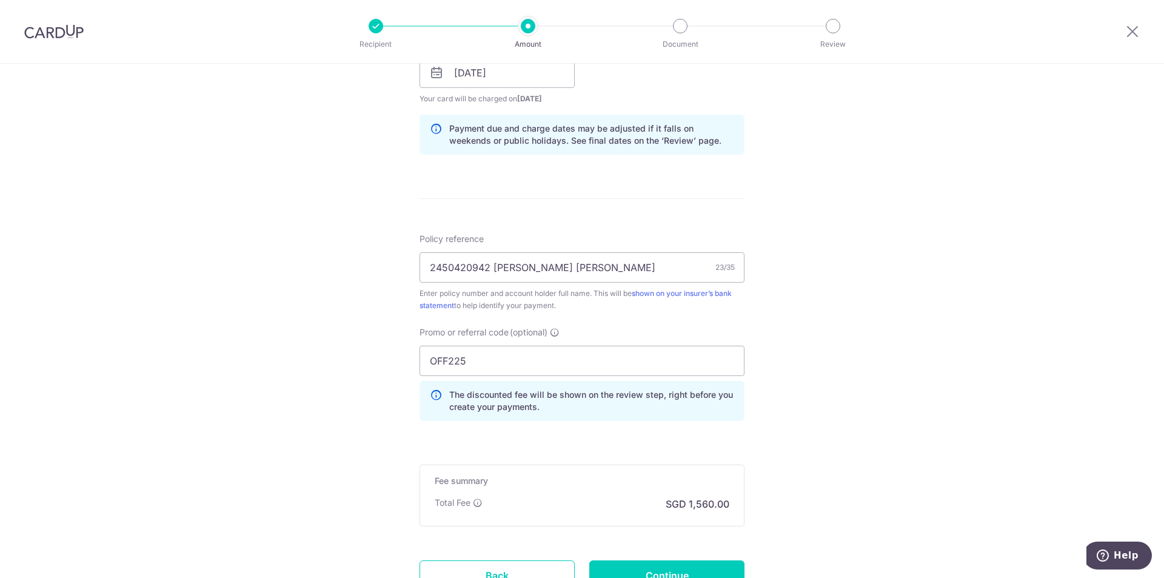
scroll to position [667, 0]
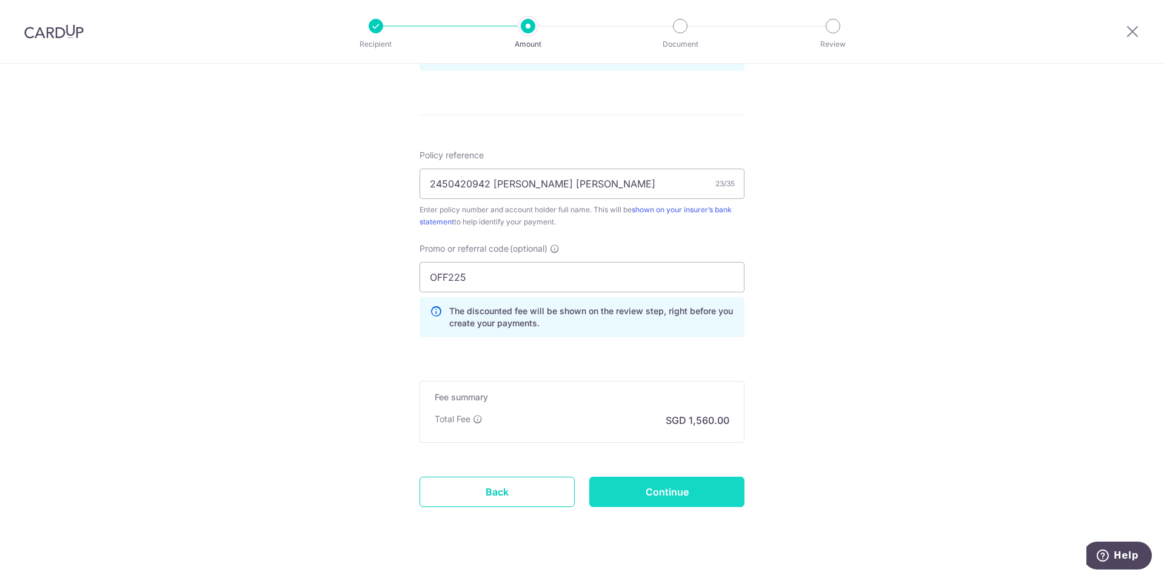
click at [659, 498] on input "Continue" at bounding box center [666, 491] width 155 height 30
type input "Create Schedule"
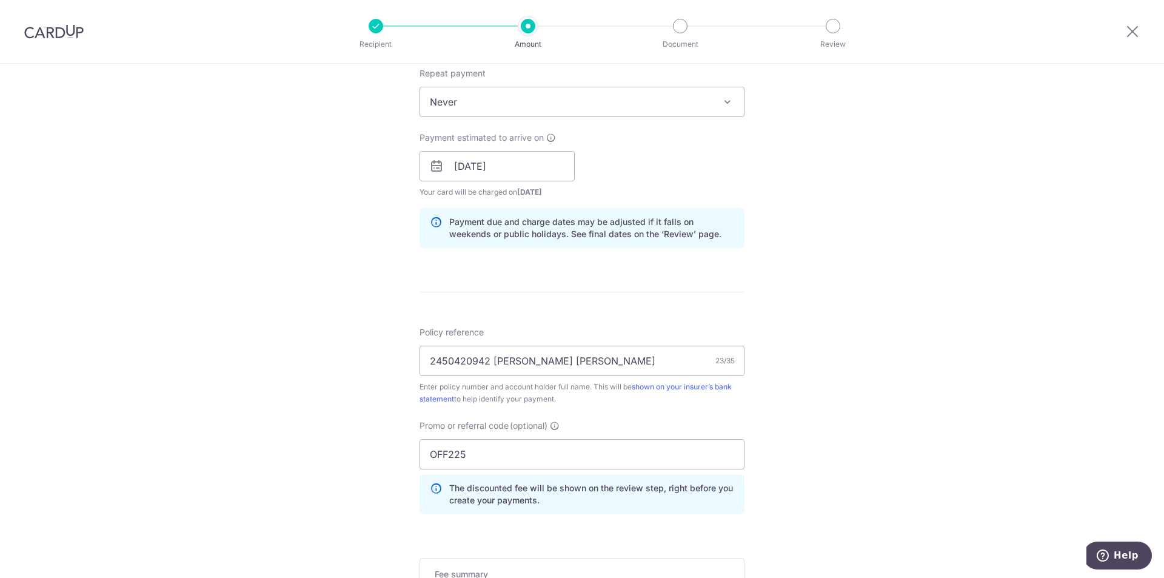
scroll to position [485, 0]
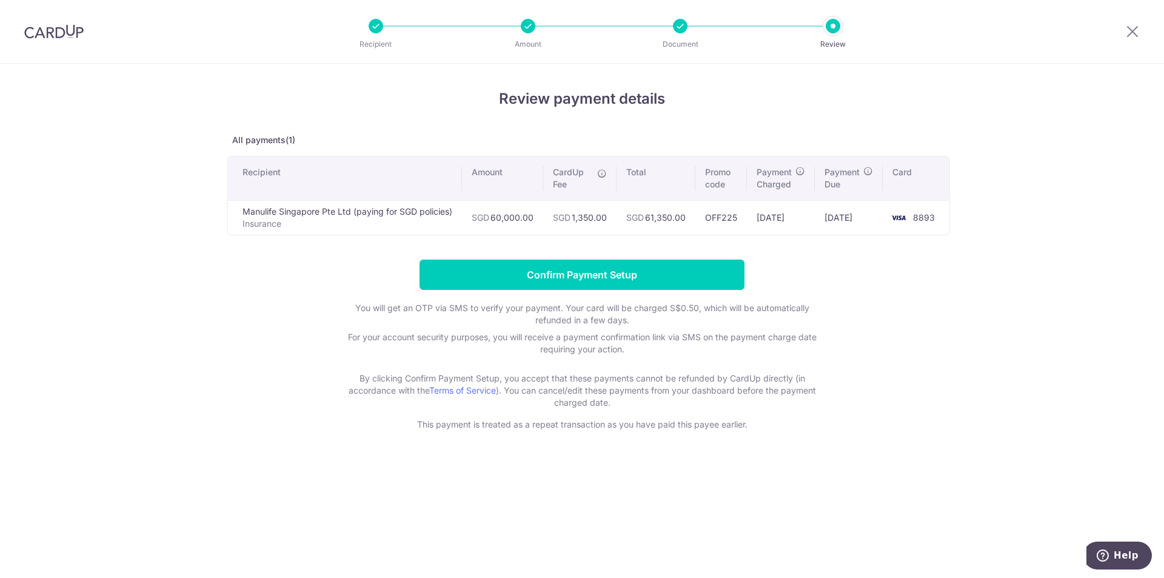
drag, startPoint x: 744, startPoint y: 216, endPoint x: 711, endPoint y: 219, distance: 33.5
click at [711, 219] on td "OFF225" at bounding box center [721, 217] width 52 height 35
drag, startPoint x: 711, startPoint y: 218, endPoint x: 741, endPoint y: 217, distance: 29.7
click at [741, 217] on td "OFF225" at bounding box center [721, 217] width 52 height 35
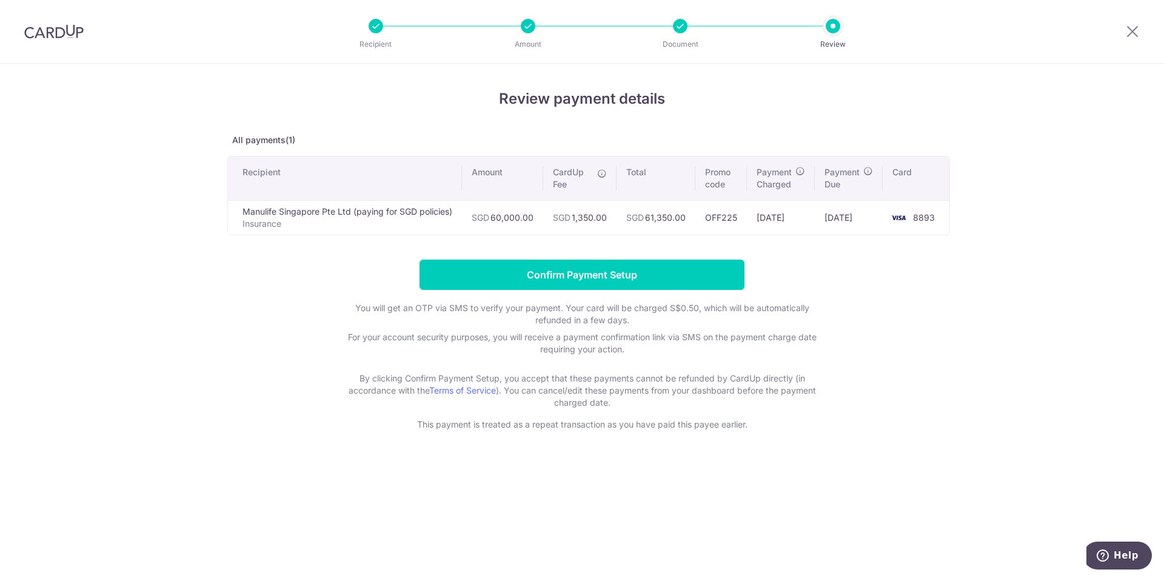
copy td "OFF225"
click at [809, 284] on form "Confirm Payment Setup You will get an OTP via SMS to verify your payment. Your …" at bounding box center [581, 344] width 709 height 171
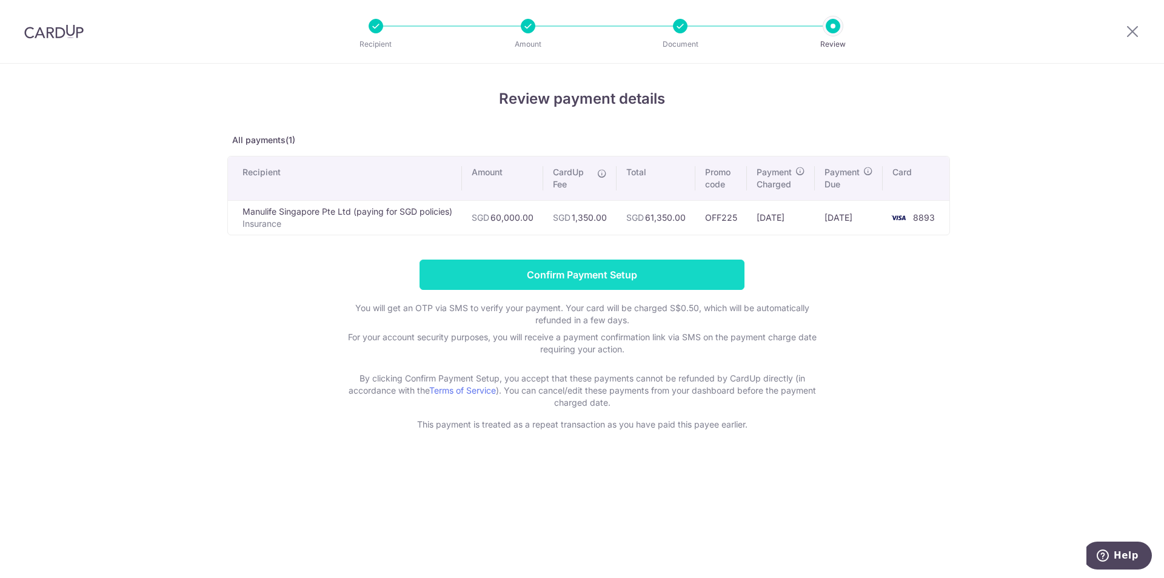
click at [617, 275] on input "Confirm Payment Setup" at bounding box center [581, 274] width 325 height 30
click at [617, 275] on form "Confirm Payment Setup You will get an OTP via SMS to verify your payment. Your …" at bounding box center [581, 344] width 709 height 171
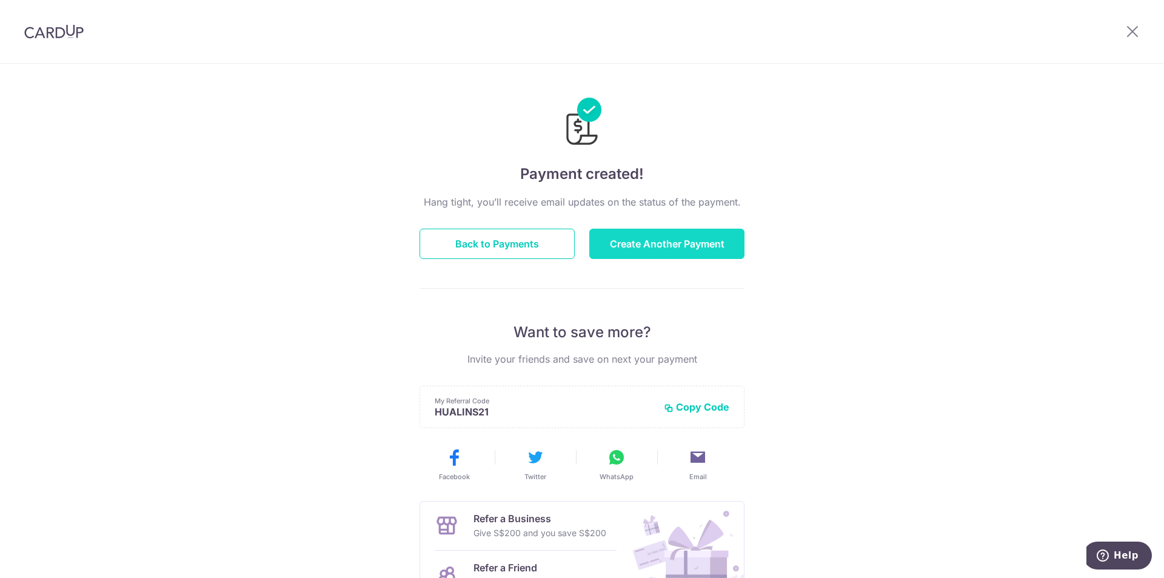
click at [629, 246] on button "Create Another Payment" at bounding box center [666, 244] width 155 height 30
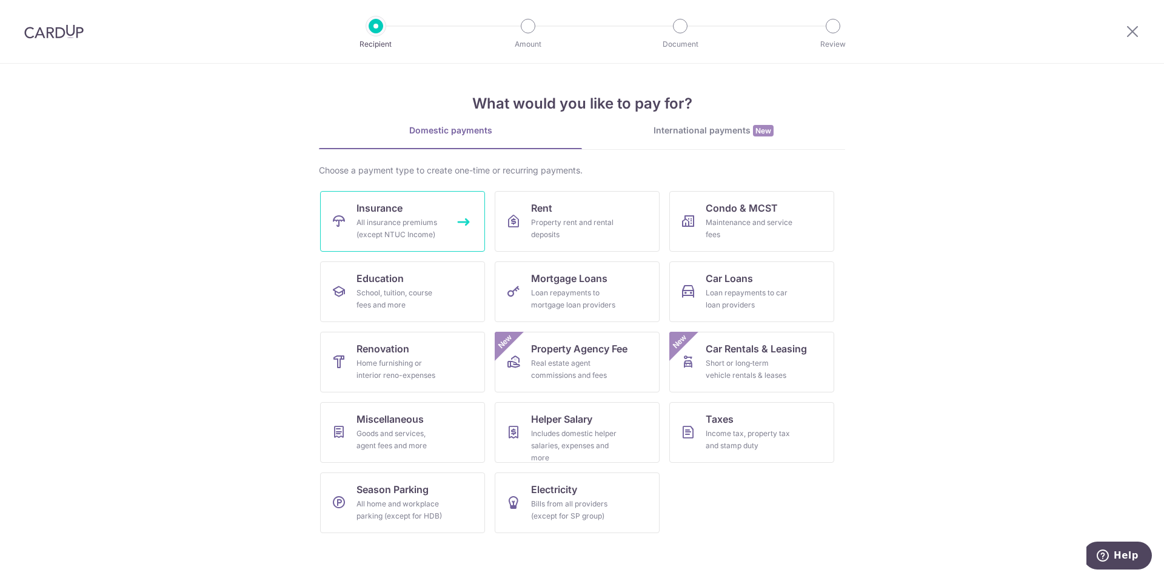
click at [370, 229] on div "All insurance premiums (except NTUC Income)" at bounding box center [399, 228] width 87 height 24
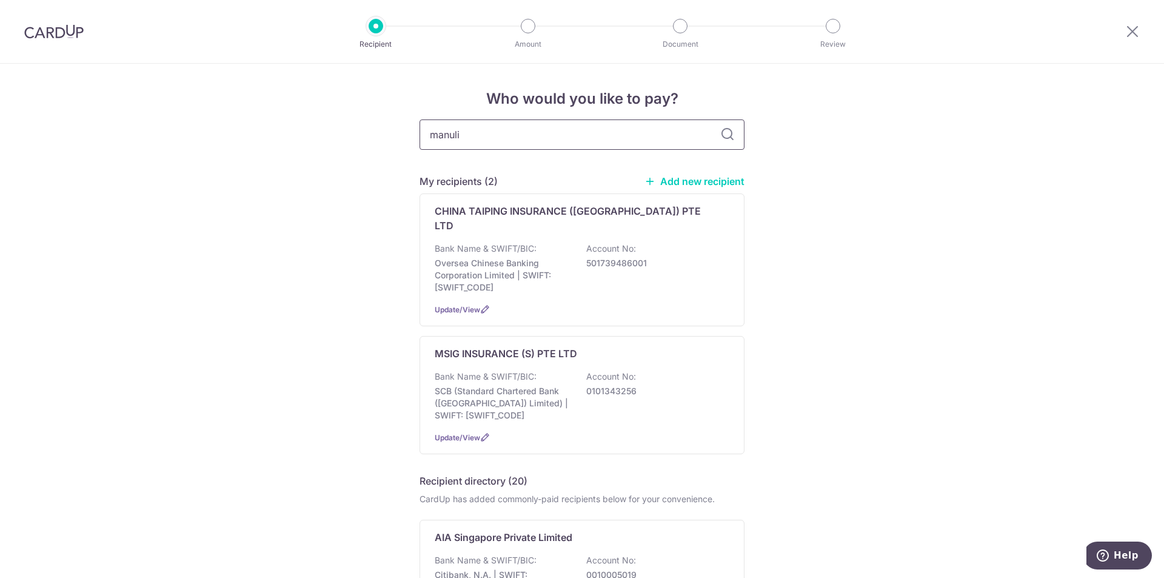
type input "manulif"
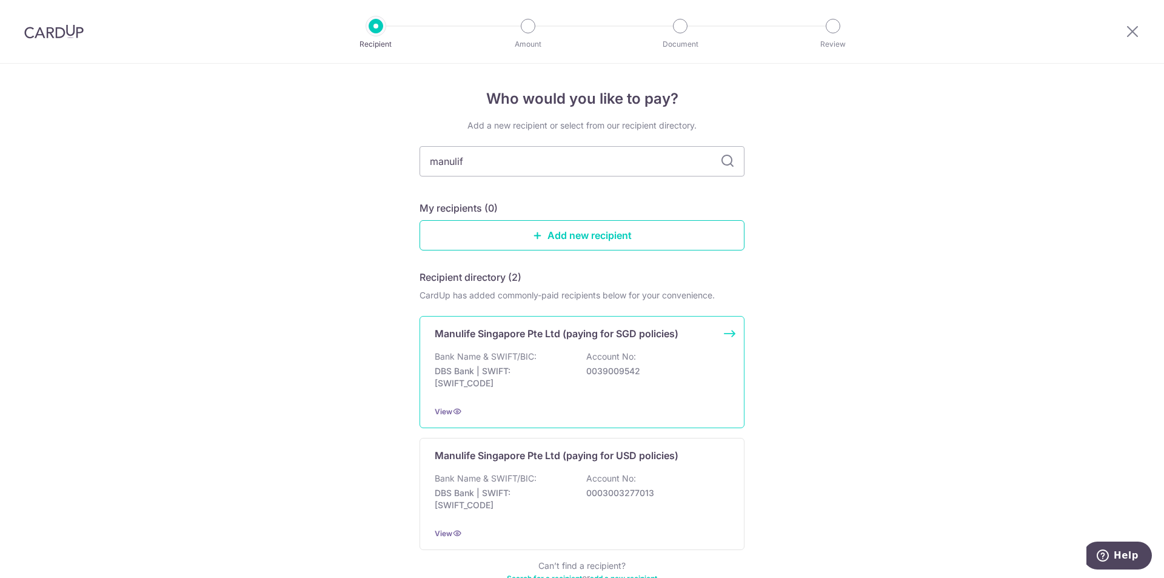
click at [532, 362] on p "Bank Name & SWIFT/BIC:" at bounding box center [486, 356] width 102 height 12
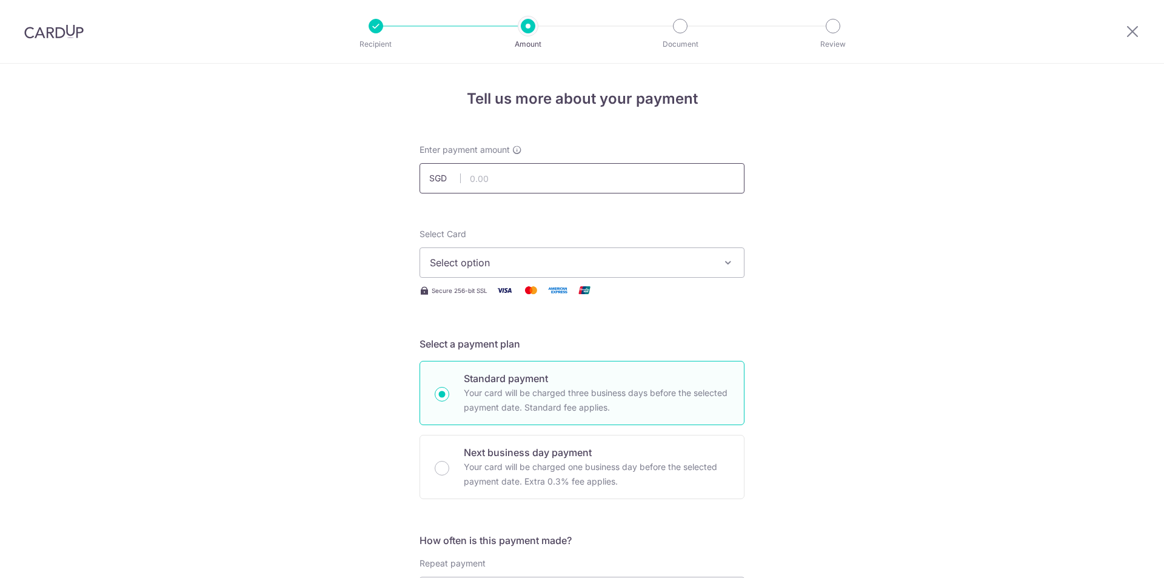
drag, startPoint x: 0, startPoint y: 0, endPoint x: 493, endPoint y: 186, distance: 526.8
click at [493, 186] on input "text" at bounding box center [581, 178] width 325 height 30
type input "60,000.00"
click at [616, 264] on span "Select option" at bounding box center [571, 262] width 282 height 15
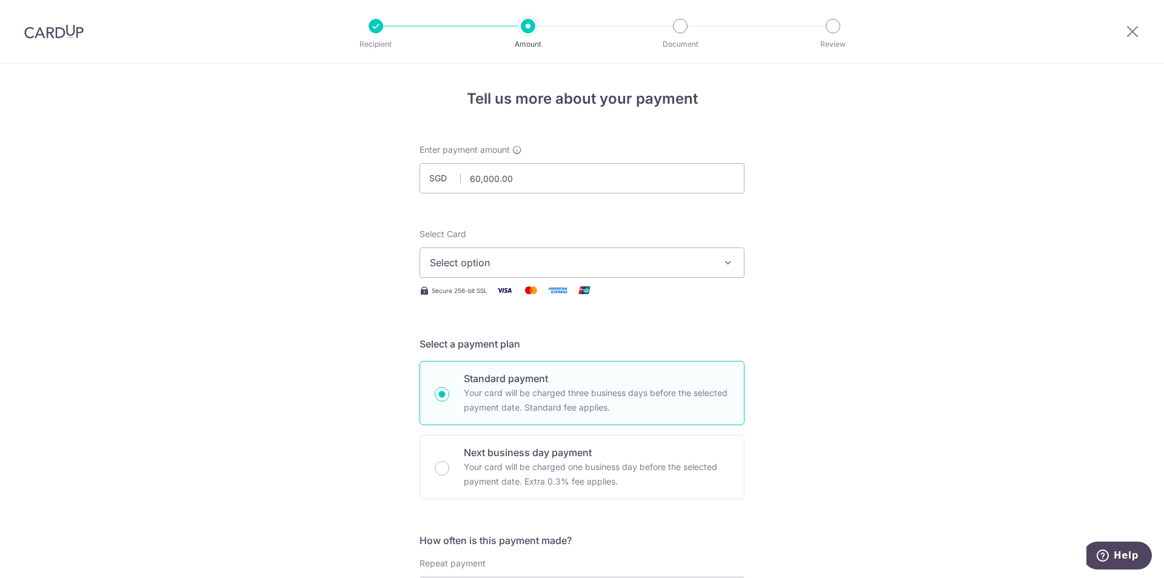
click at [722, 261] on icon "button" at bounding box center [728, 262] width 12 height 12
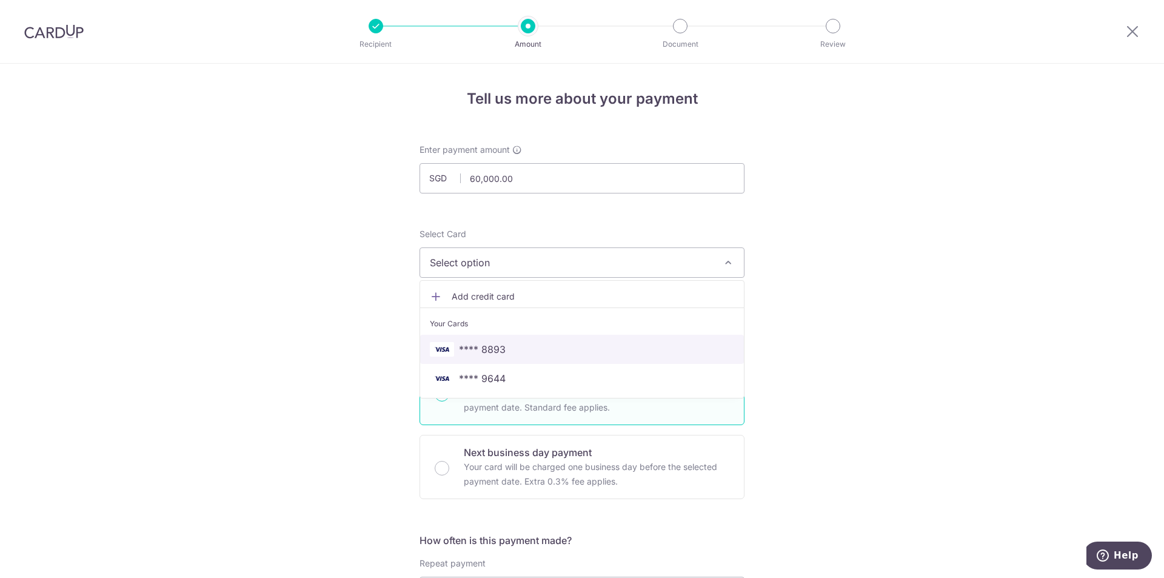
click at [645, 352] on span "**** 8893" at bounding box center [582, 349] width 304 height 15
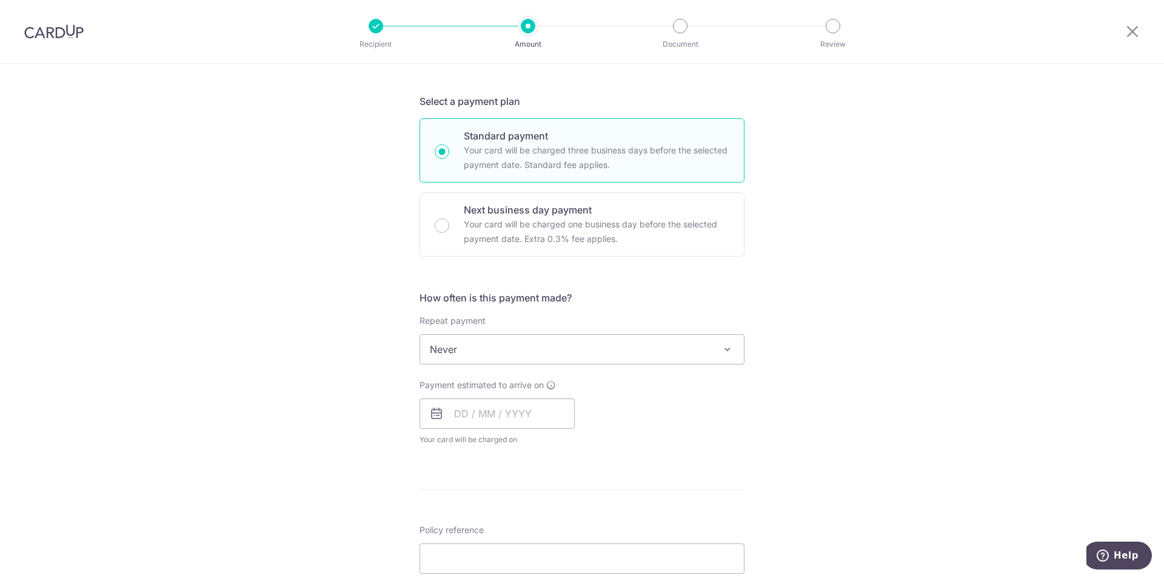
scroll to position [303, 0]
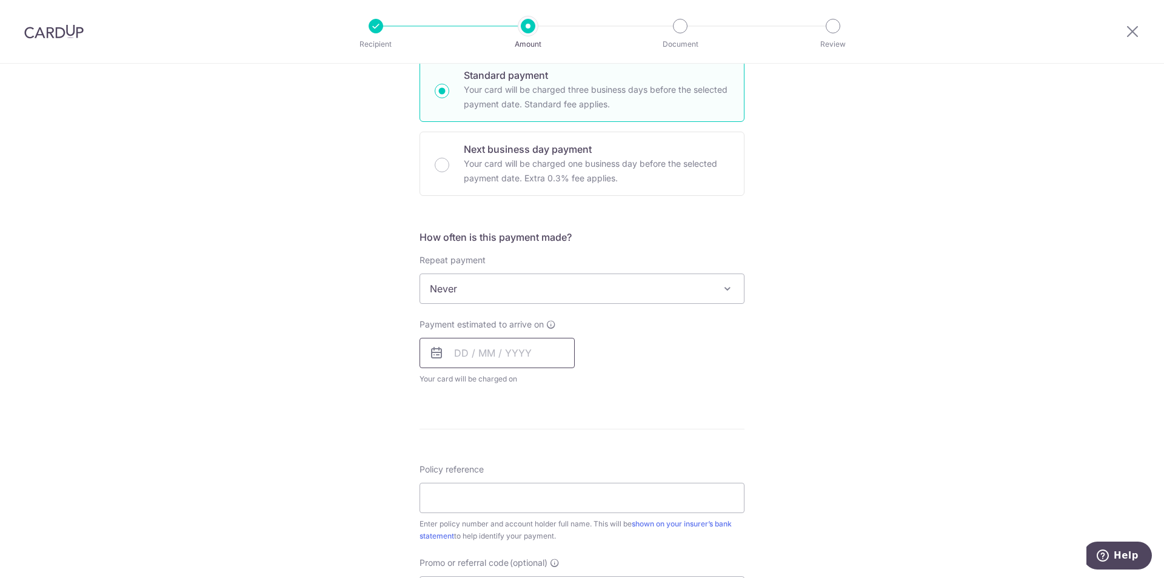
click at [527, 361] on input "text" at bounding box center [496, 353] width 155 height 30
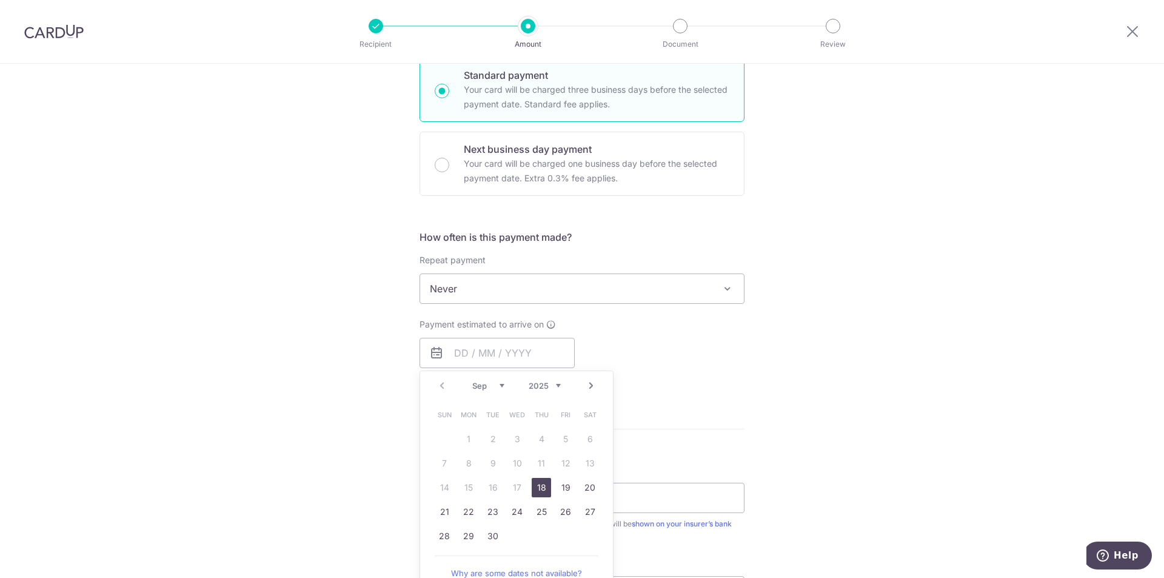
click at [536, 487] on link "18" at bounding box center [541, 487] width 19 height 19
type input "[DATE]"
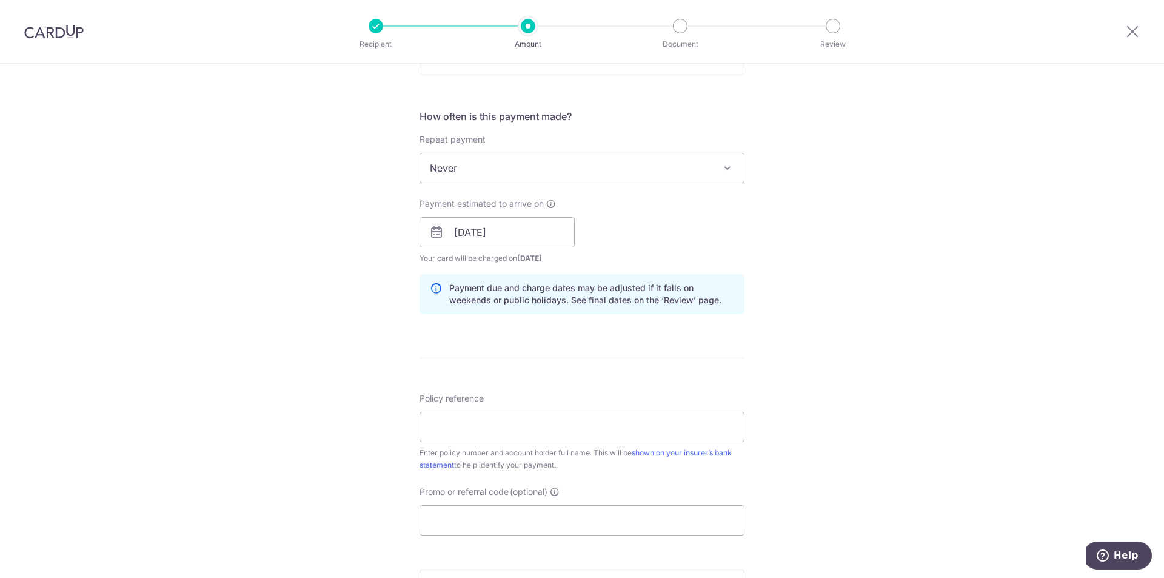
scroll to position [424, 0]
click at [652, 433] on input "Policy reference" at bounding box center [581, 426] width 325 height 30
type input "2450420942 [PERSON_NAME] [PERSON_NAME]"
click at [556, 525] on input "Promo or referral code (optional)" at bounding box center [581, 519] width 325 height 30
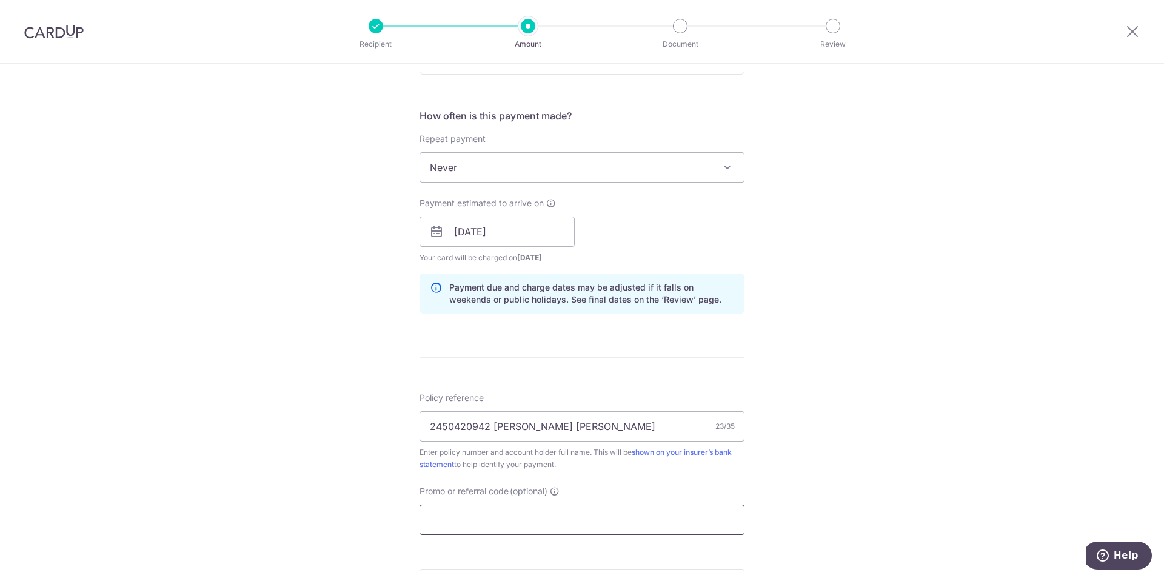
paste input "OFF225"
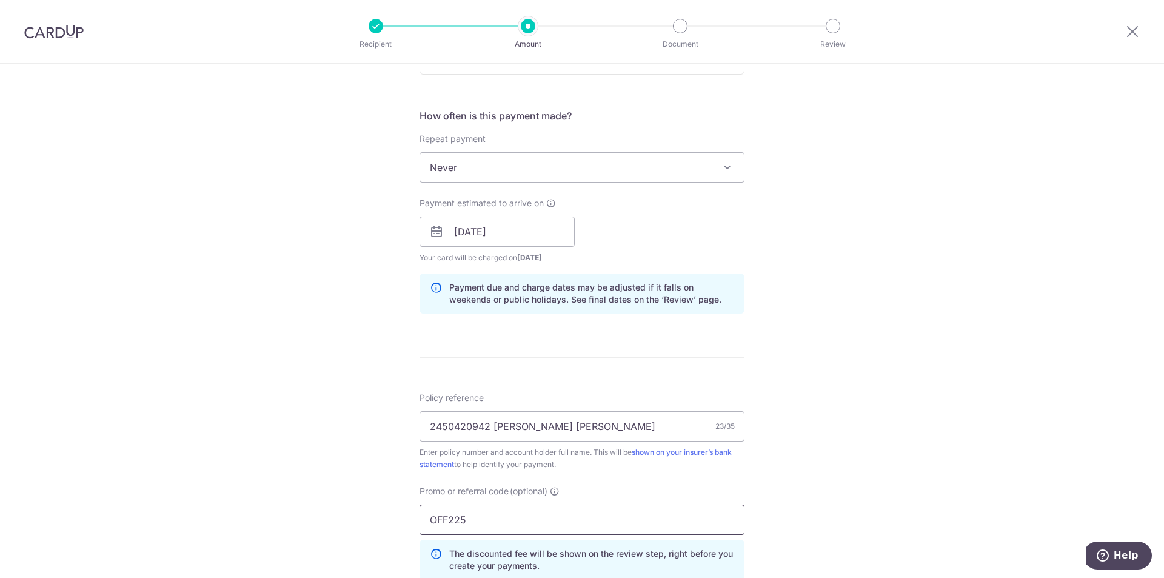
type input "OFF225"
click at [801, 473] on div "Tell us more about your payment Enter payment amount SGD 60,000.00 60000.00 Sel…" at bounding box center [582, 239] width 1164 height 1201
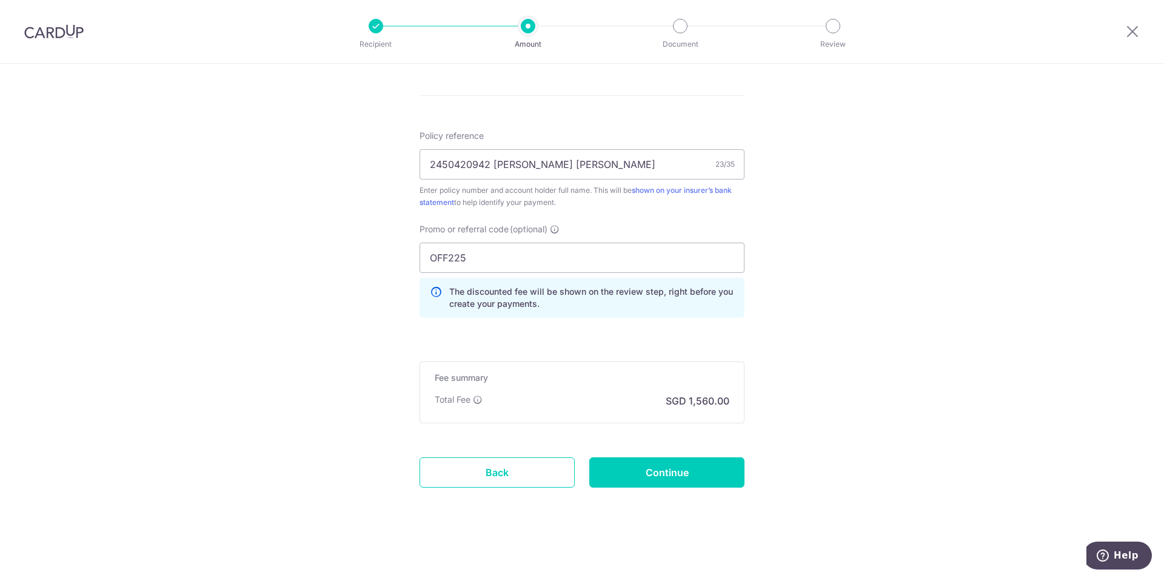
scroll to position [687, 0]
click at [634, 476] on input "Continue" at bounding box center [666, 471] width 155 height 30
type input "Create Schedule"
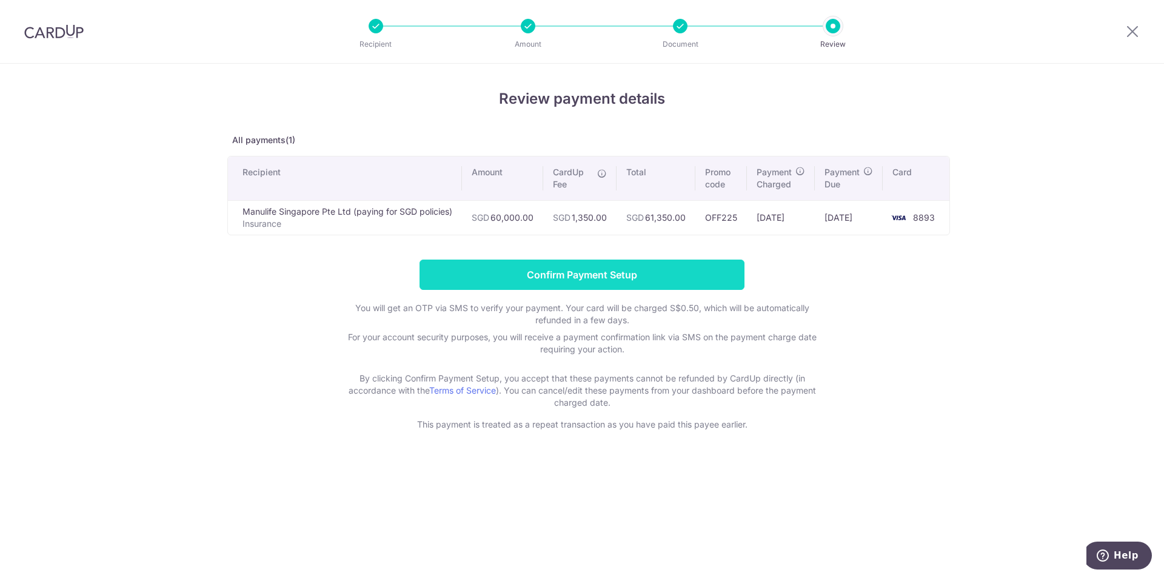
click at [480, 271] on input "Confirm Payment Setup" at bounding box center [581, 274] width 325 height 30
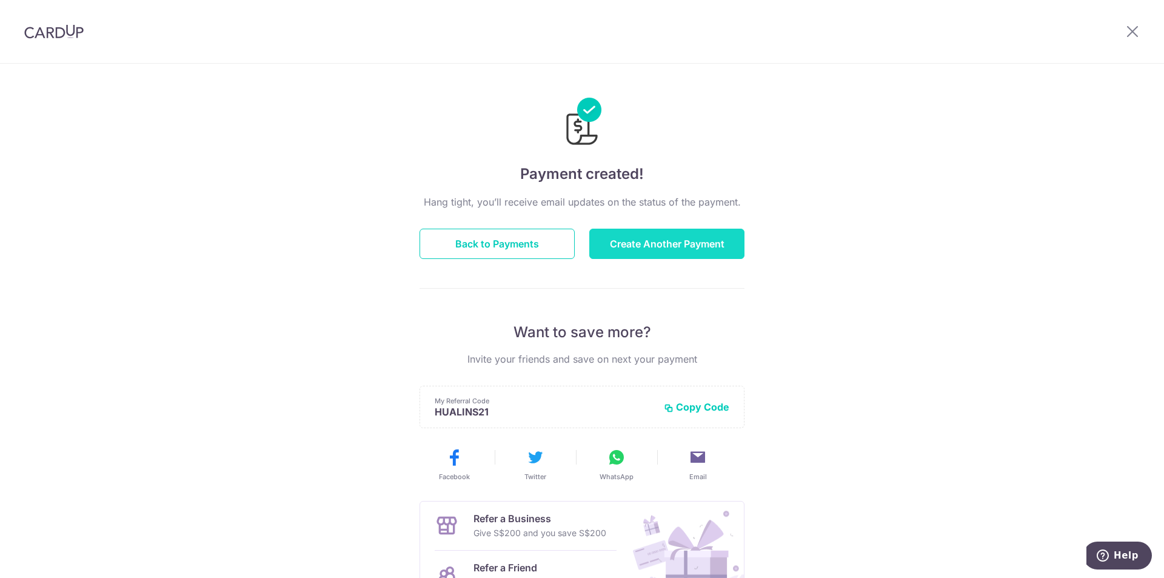
click at [629, 248] on button "Create Another Payment" at bounding box center [666, 244] width 155 height 30
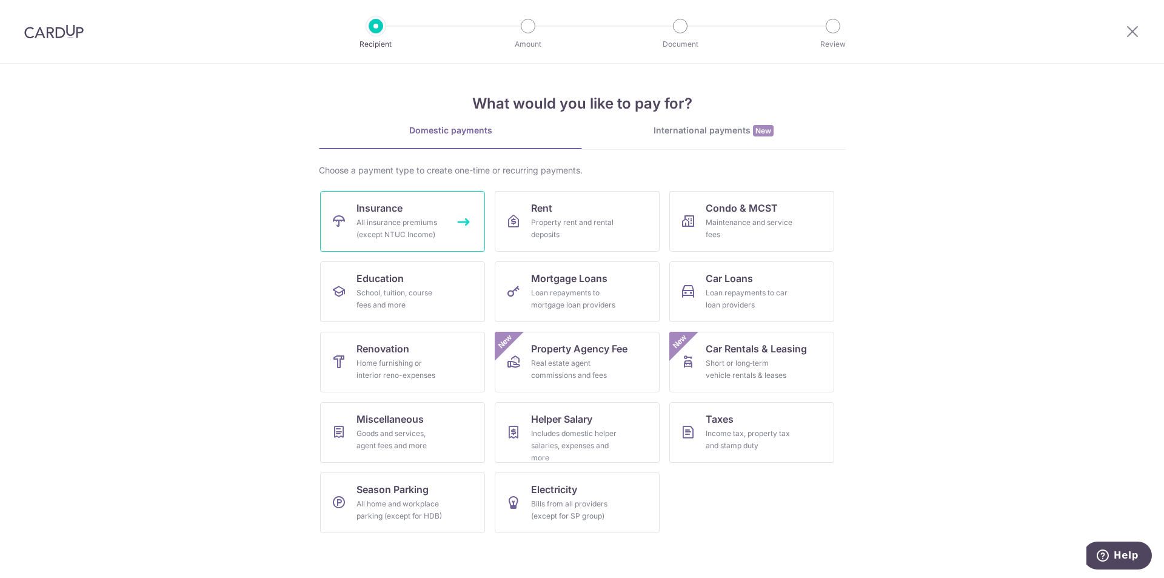
click at [399, 229] on div "All insurance premiums (except NTUC Income)" at bounding box center [399, 228] width 87 height 24
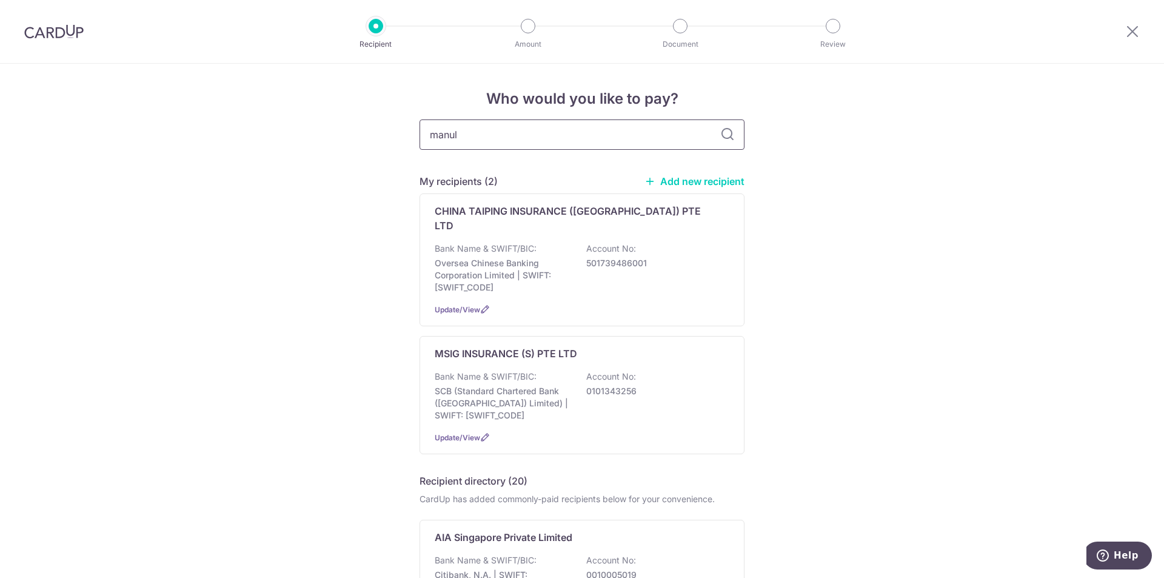
type input "manuli"
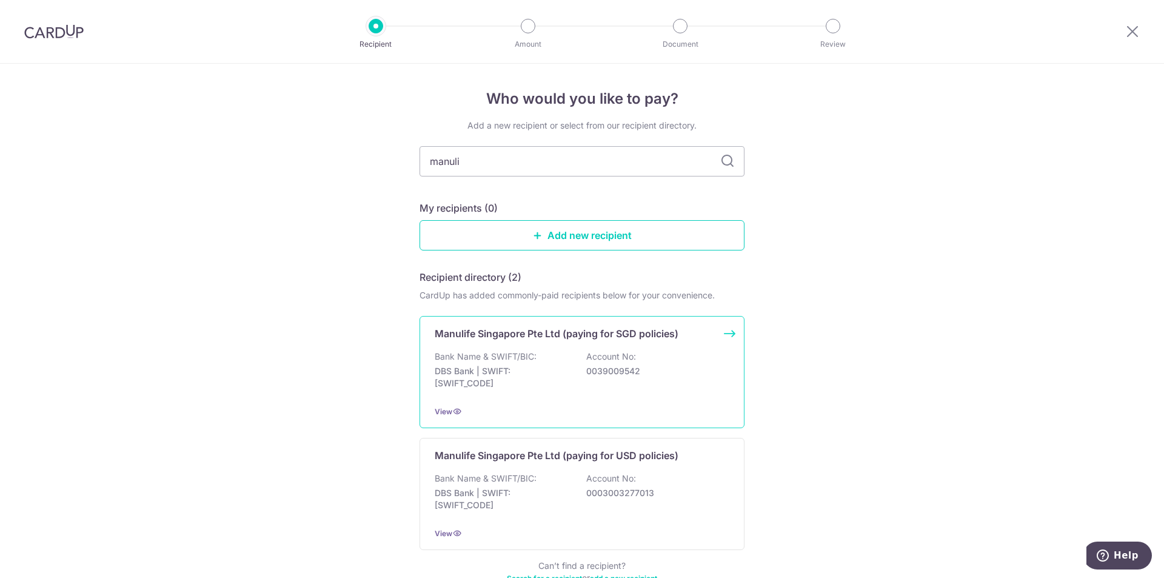
click at [561, 371] on p "DBS Bank | SWIFT: [SWIFT_CODE]" at bounding box center [503, 377] width 136 height 24
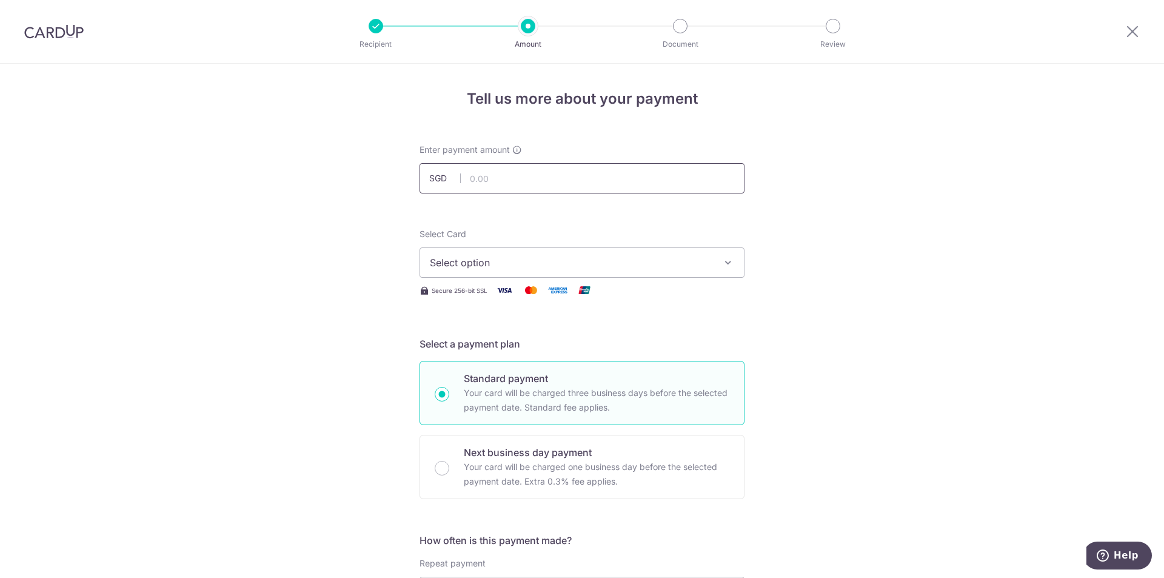
drag, startPoint x: 0, startPoint y: 0, endPoint x: 482, endPoint y: 186, distance: 517.1
click at [482, 186] on input "text" at bounding box center [581, 178] width 325 height 30
type input "60,000.00"
click at [519, 261] on span "Select option" at bounding box center [571, 262] width 282 height 15
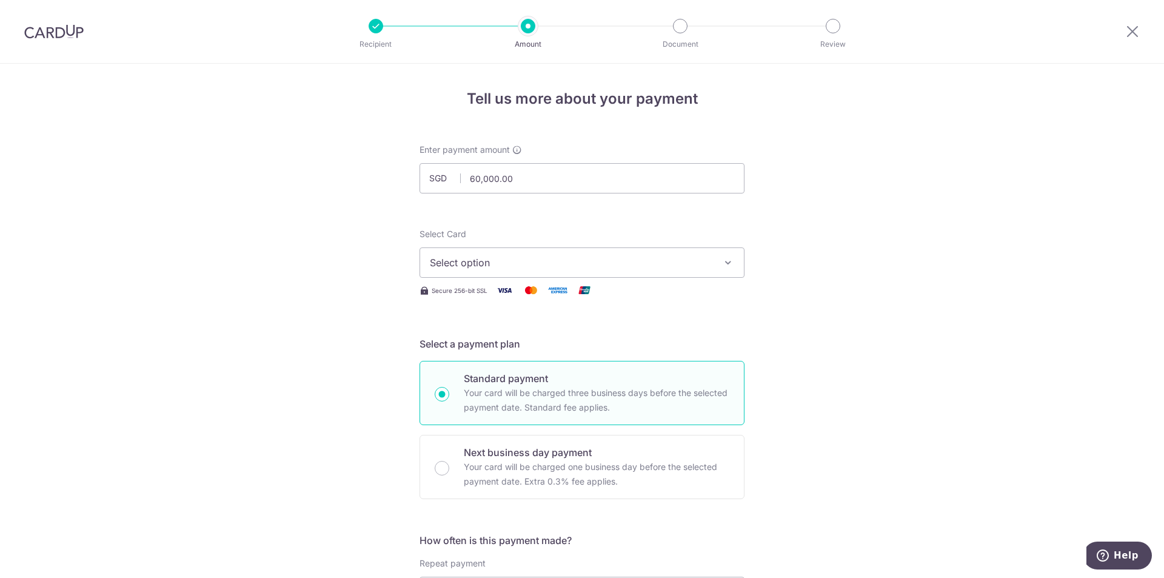
click at [519, 261] on span "Select option" at bounding box center [571, 262] width 282 height 15
click at [487, 261] on span "Select option" at bounding box center [571, 262] width 282 height 15
click at [726, 265] on icon "button" at bounding box center [728, 262] width 12 height 12
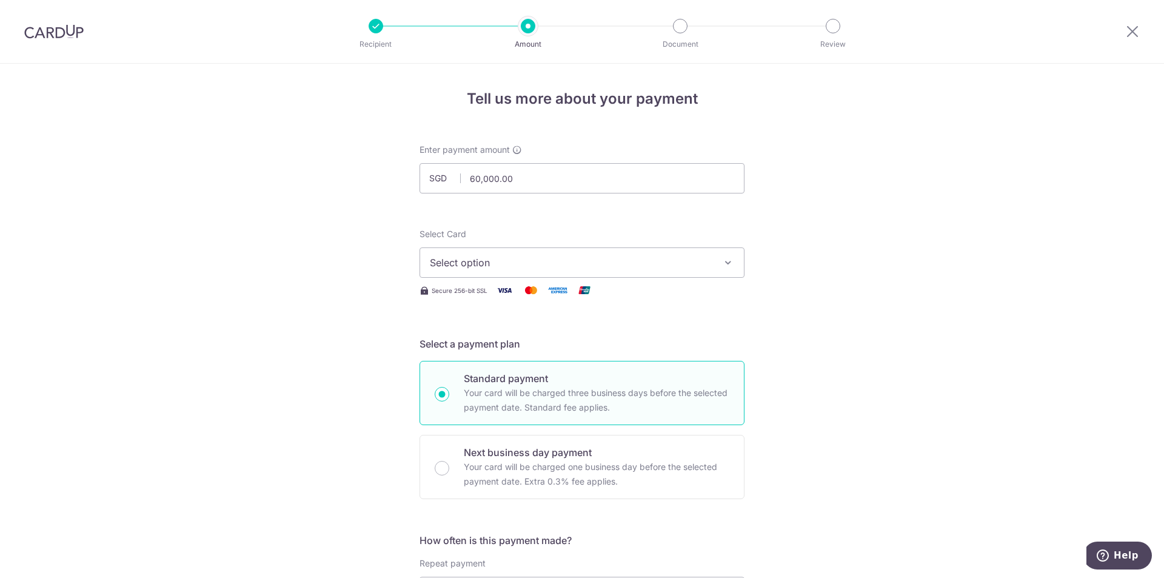
click at [726, 265] on icon "button" at bounding box center [728, 262] width 12 height 12
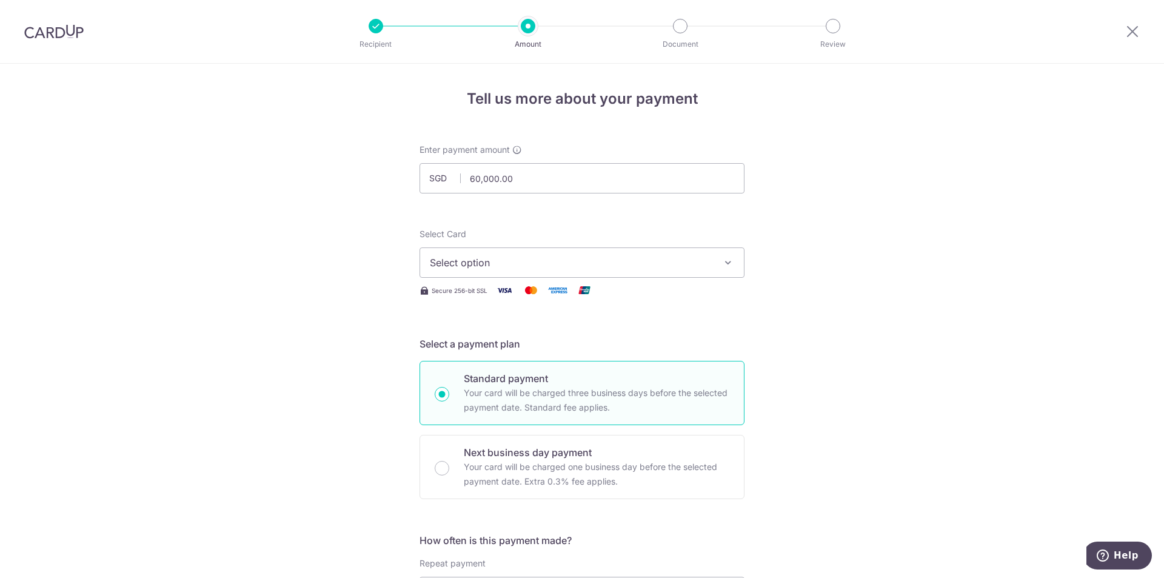
click at [726, 265] on icon "button" at bounding box center [728, 262] width 12 height 12
click at [726, 263] on icon "button" at bounding box center [728, 262] width 12 height 12
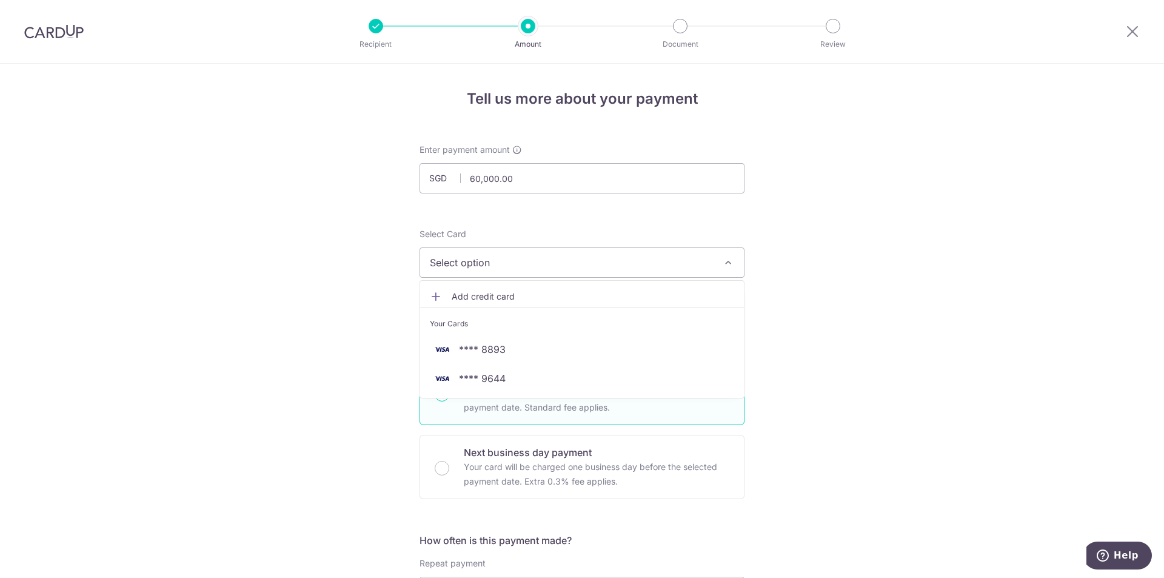
click at [726, 263] on icon "button" at bounding box center [728, 262] width 12 height 12
click at [495, 347] on span "**** 8893" at bounding box center [482, 349] width 47 height 15
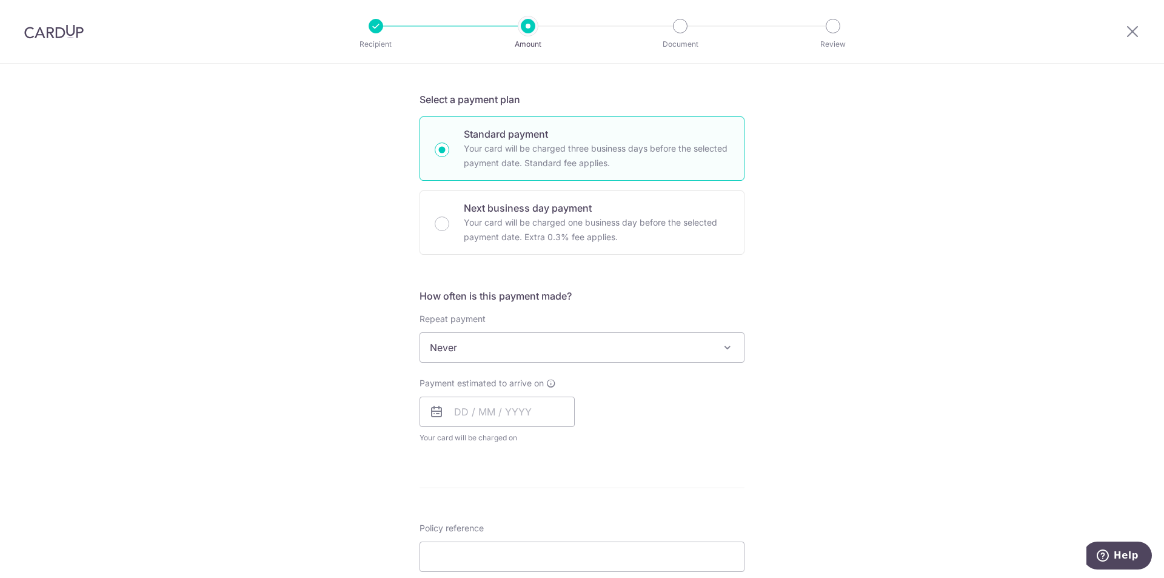
scroll to position [303, 0]
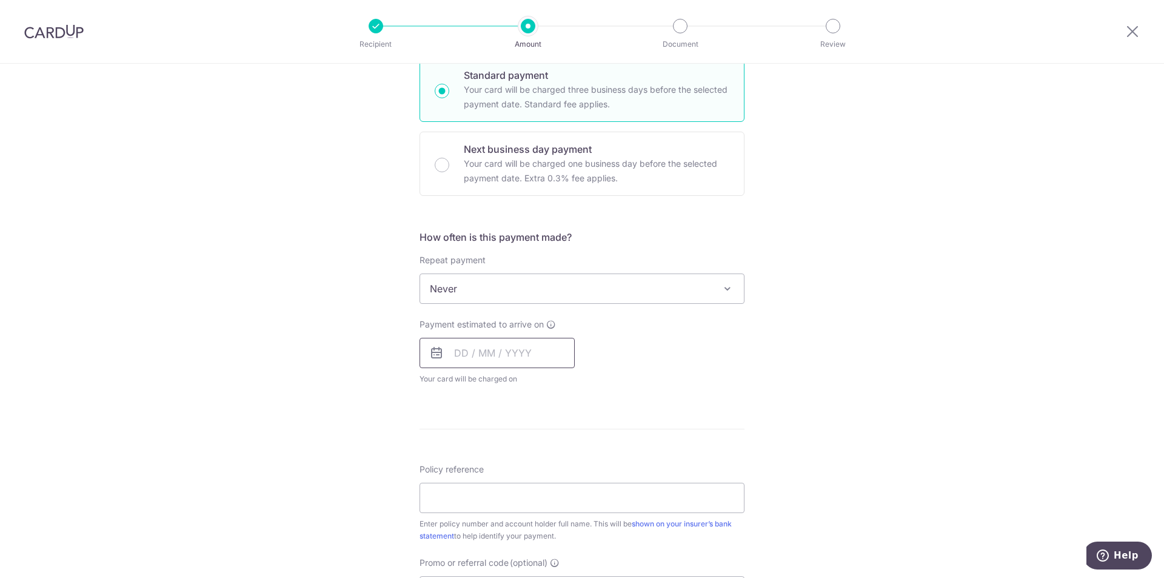
click at [532, 365] on input "text" at bounding box center [496, 353] width 155 height 30
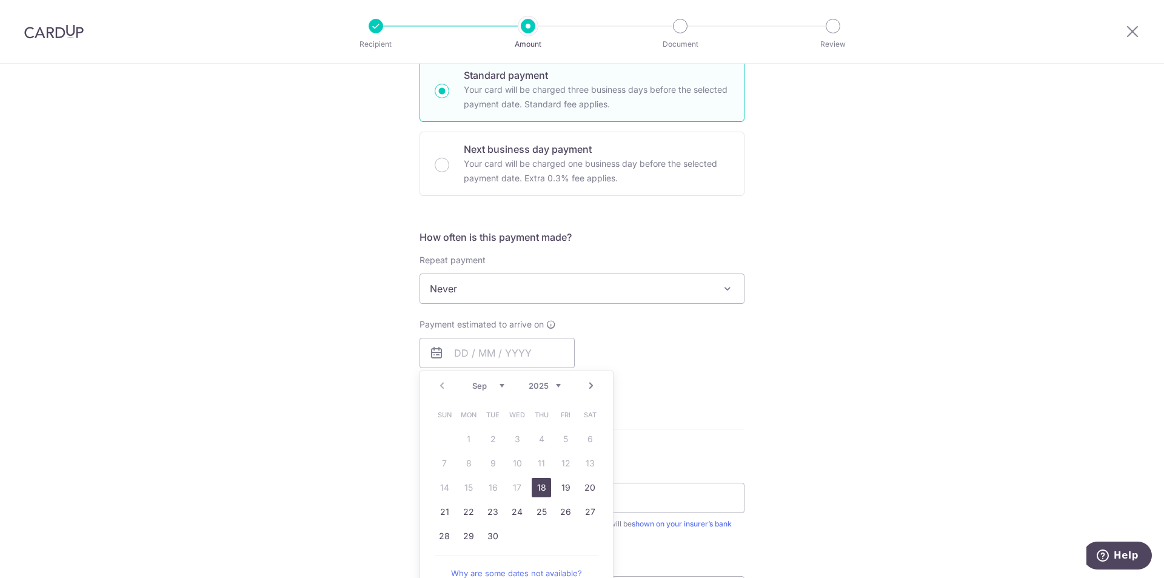
click at [538, 487] on link "18" at bounding box center [541, 487] width 19 height 19
type input "[DATE]"
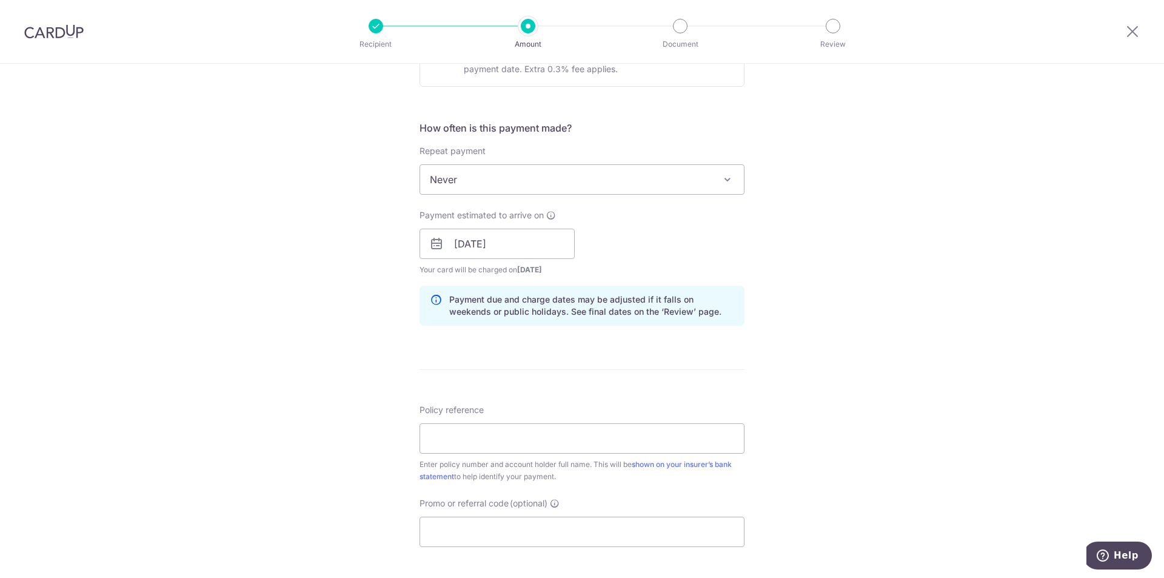
scroll to position [424, 0]
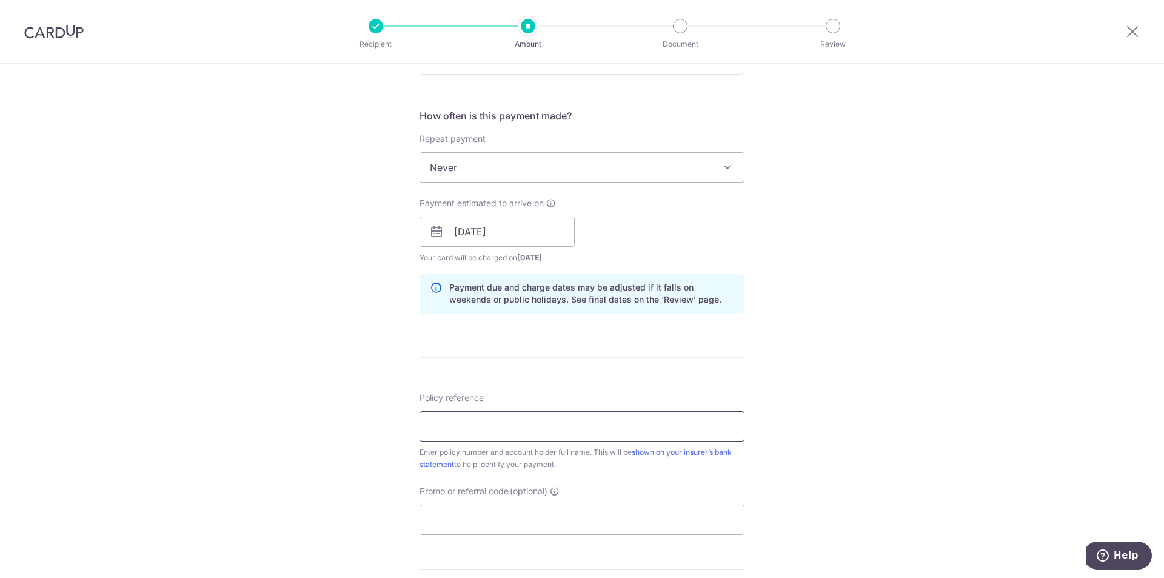
click at [664, 436] on input "Policy reference" at bounding box center [581, 426] width 325 height 30
type input "2450420942 [PERSON_NAME] [PERSON_NAME]"
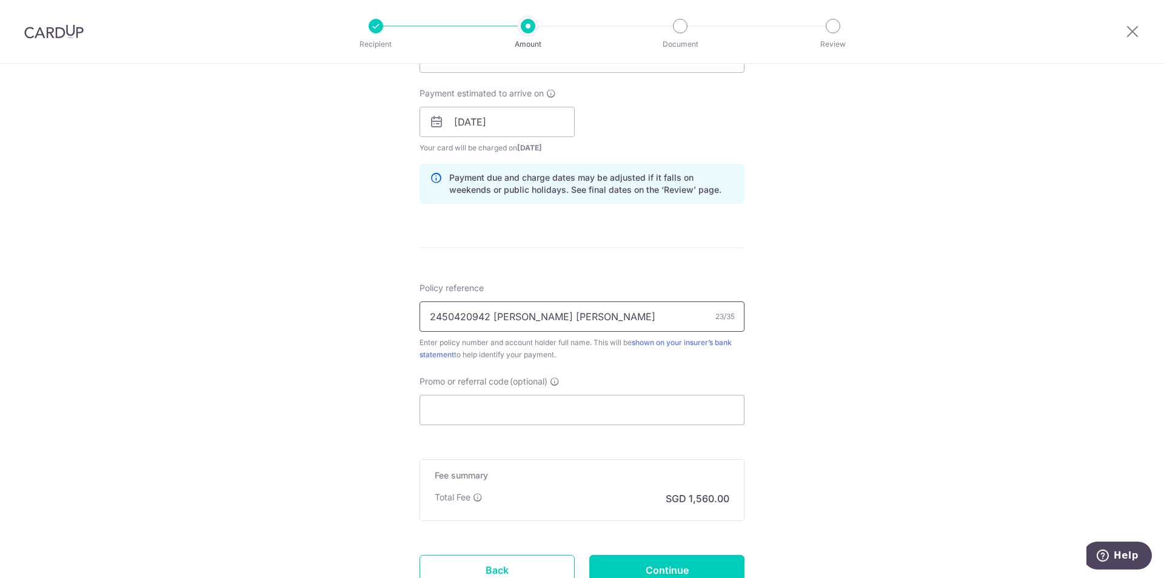
scroll to position [546, 0]
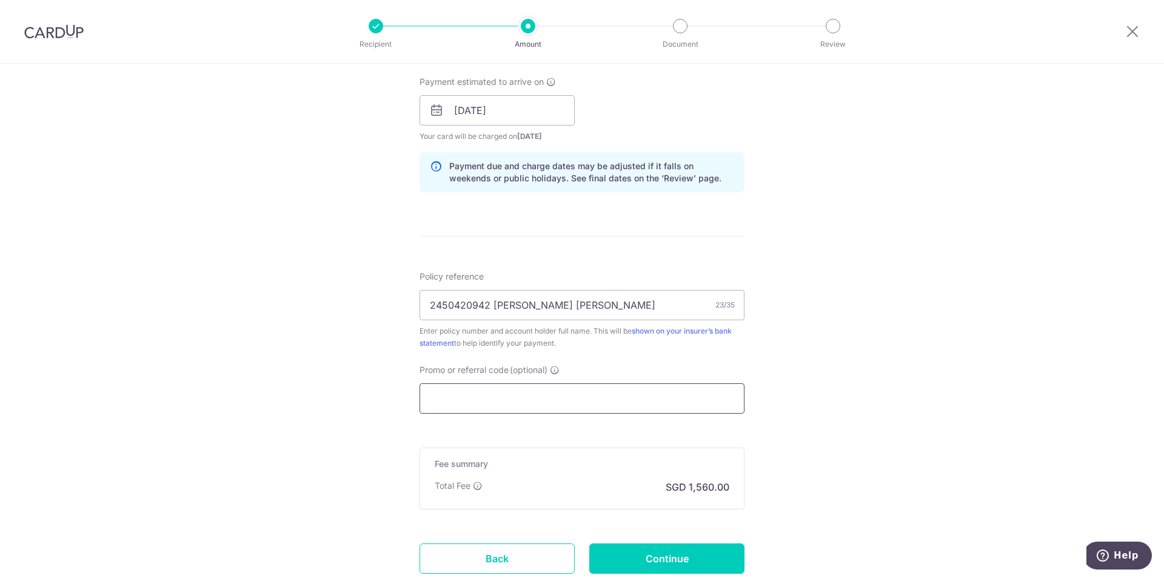
click at [606, 404] on input "Promo or referral code (optional)" at bounding box center [581, 398] width 325 height 30
paste input "OFF225"
type input "OFF225"
click at [653, 272] on div "Policy reference 2450420942 SIOW HUA LIN 23/35 Enter policy number and account …" at bounding box center [581, 309] width 325 height 79
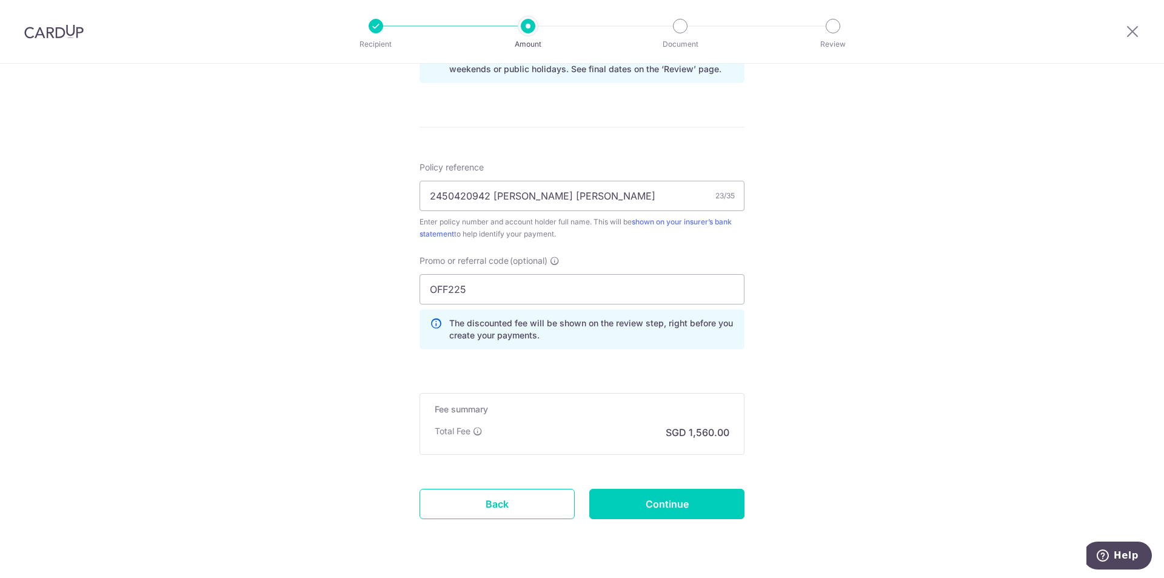
scroll to position [667, 0]
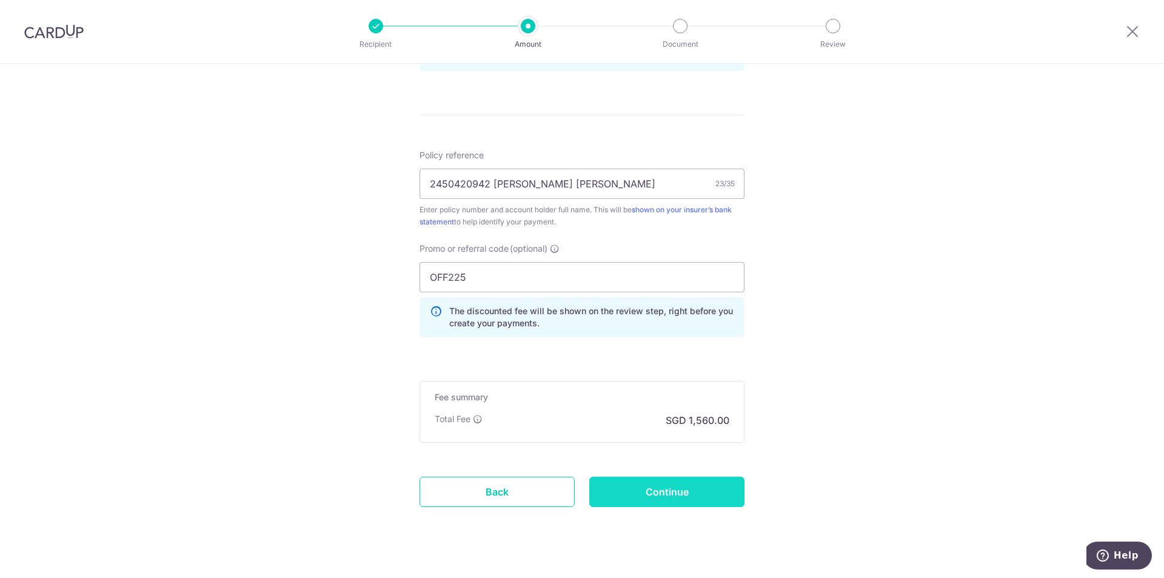
click at [673, 498] on input "Continue" at bounding box center [666, 491] width 155 height 30
type input "Create Schedule"
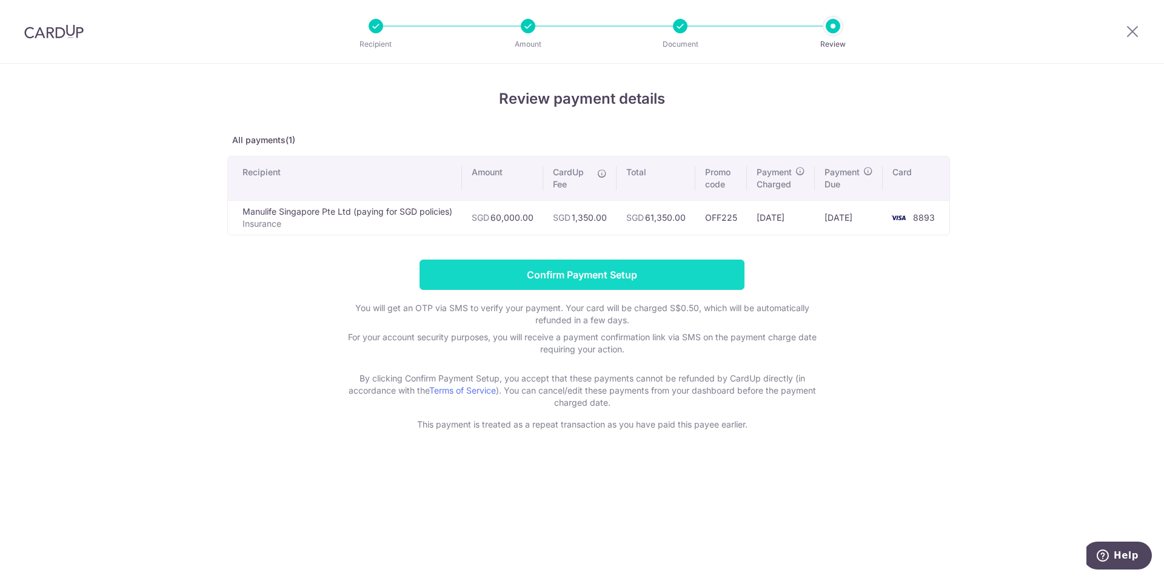
click at [558, 276] on input "Confirm Payment Setup" at bounding box center [581, 274] width 325 height 30
click at [558, 276] on form "Confirm Payment Setup You will get an OTP via SMS to verify your payment. Your …" at bounding box center [581, 344] width 709 height 171
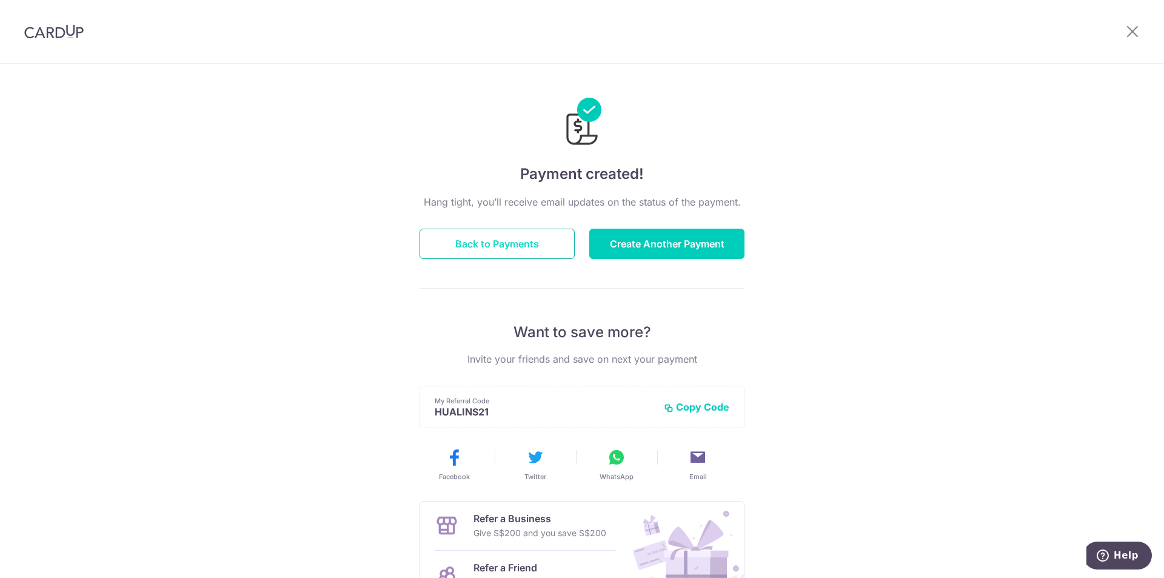
click at [498, 250] on button "Back to Payments" at bounding box center [496, 244] width 155 height 30
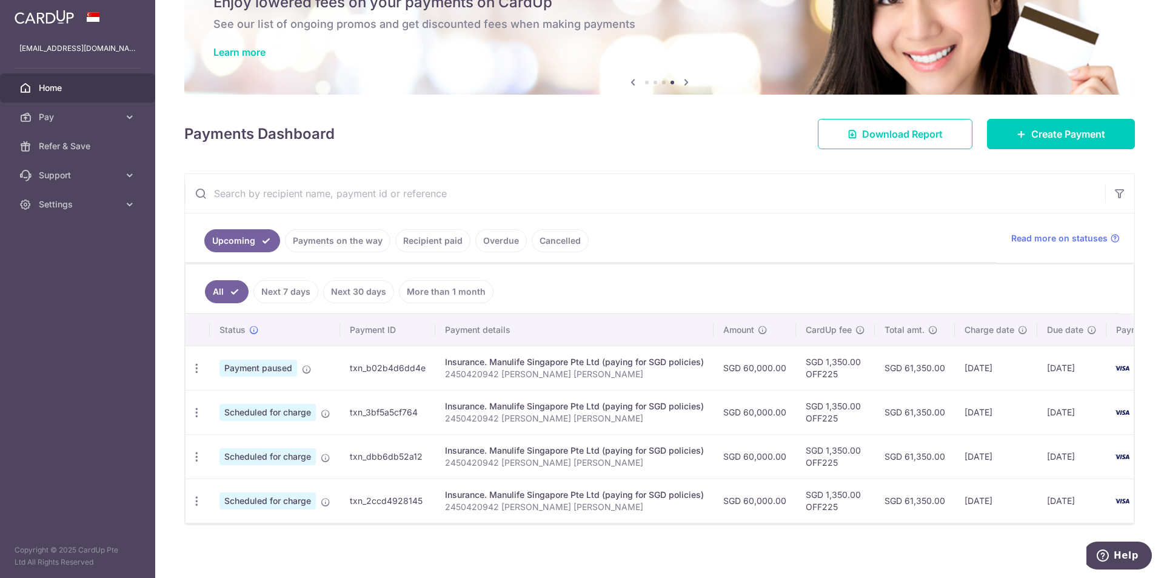
scroll to position [71, 0]
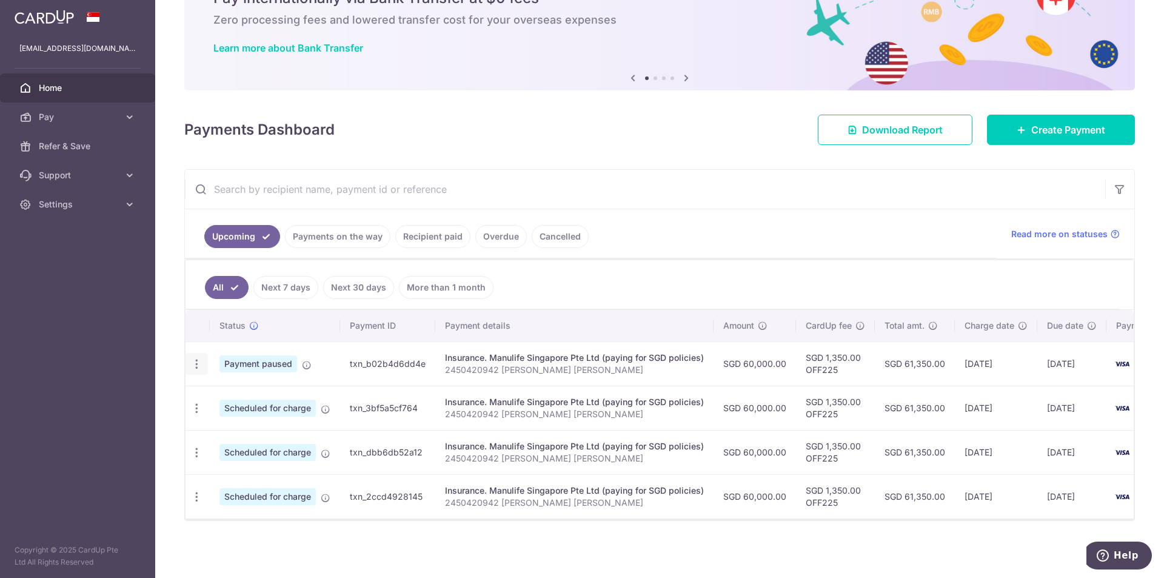
click at [195, 360] on icon "button" at bounding box center [196, 364] width 13 height 13
click at [247, 358] on span "Payment paused" at bounding box center [258, 363] width 78 height 17
click at [530, 357] on div "Insurance. Manulife Singapore Pte Ltd (paying for SGD policies)" at bounding box center [574, 358] width 259 height 12
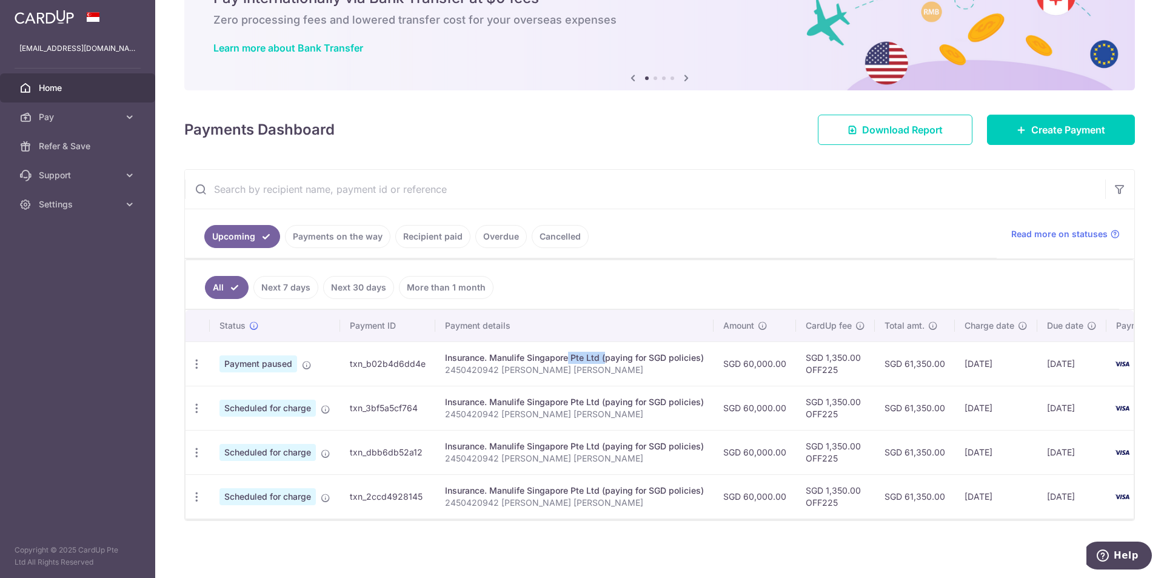
click at [530, 357] on div "Insurance. Manulife Singapore Pte Ltd (paying for SGD policies)" at bounding box center [574, 358] width 259 height 12
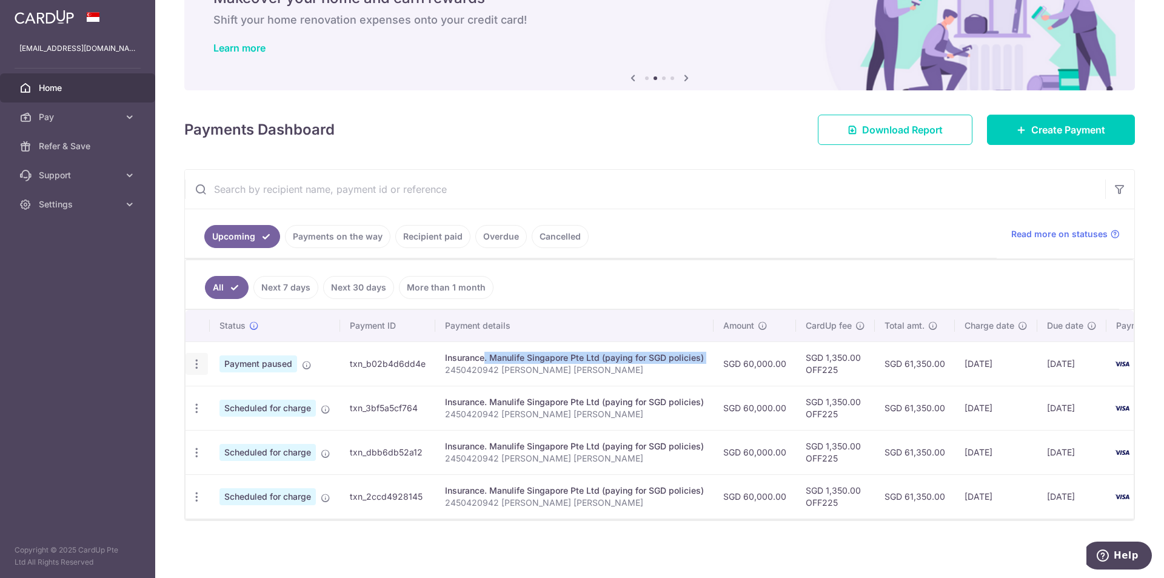
click at [196, 361] on icon "button" at bounding box center [196, 364] width 13 height 13
click at [242, 426] on span "Cancel payment" at bounding box center [261, 426] width 81 height 15
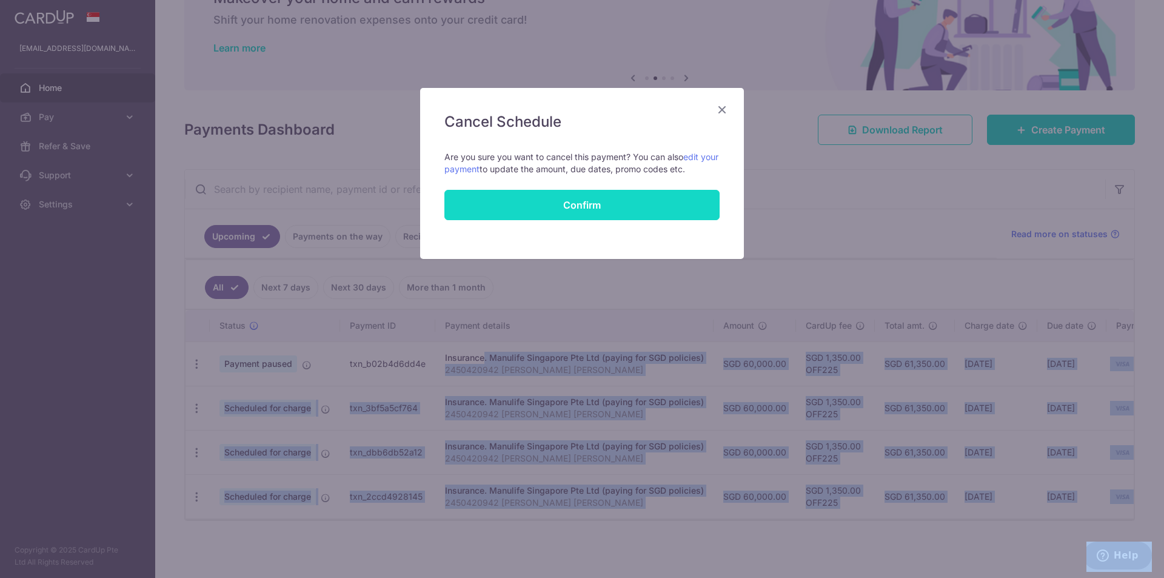
click at [586, 205] on button "Confirm" at bounding box center [581, 205] width 275 height 30
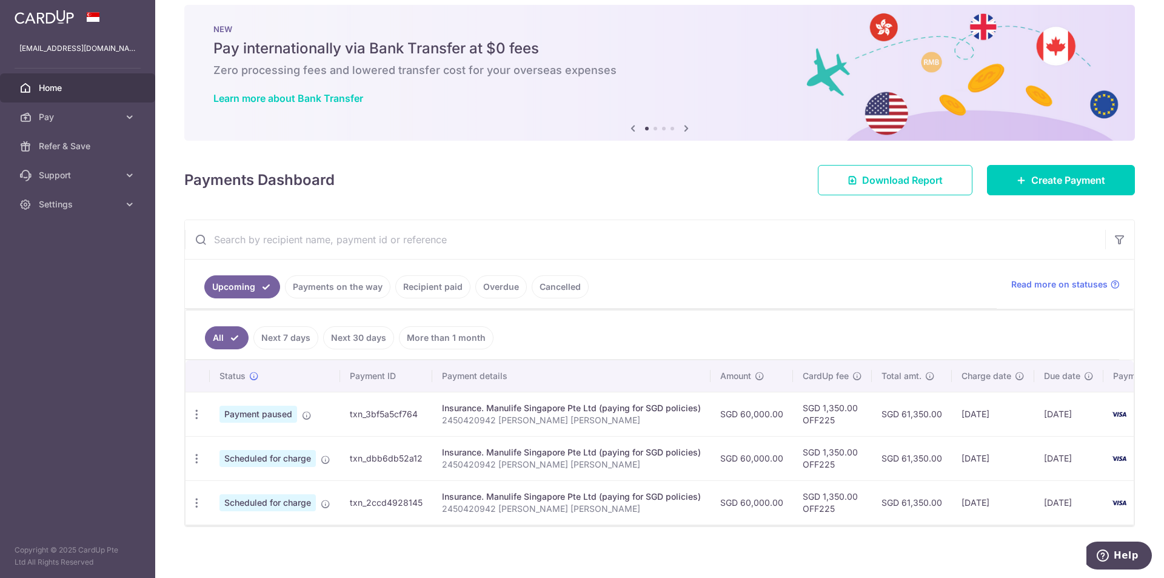
scroll to position [27, 0]
